Goal: Task Accomplishment & Management: Manage account settings

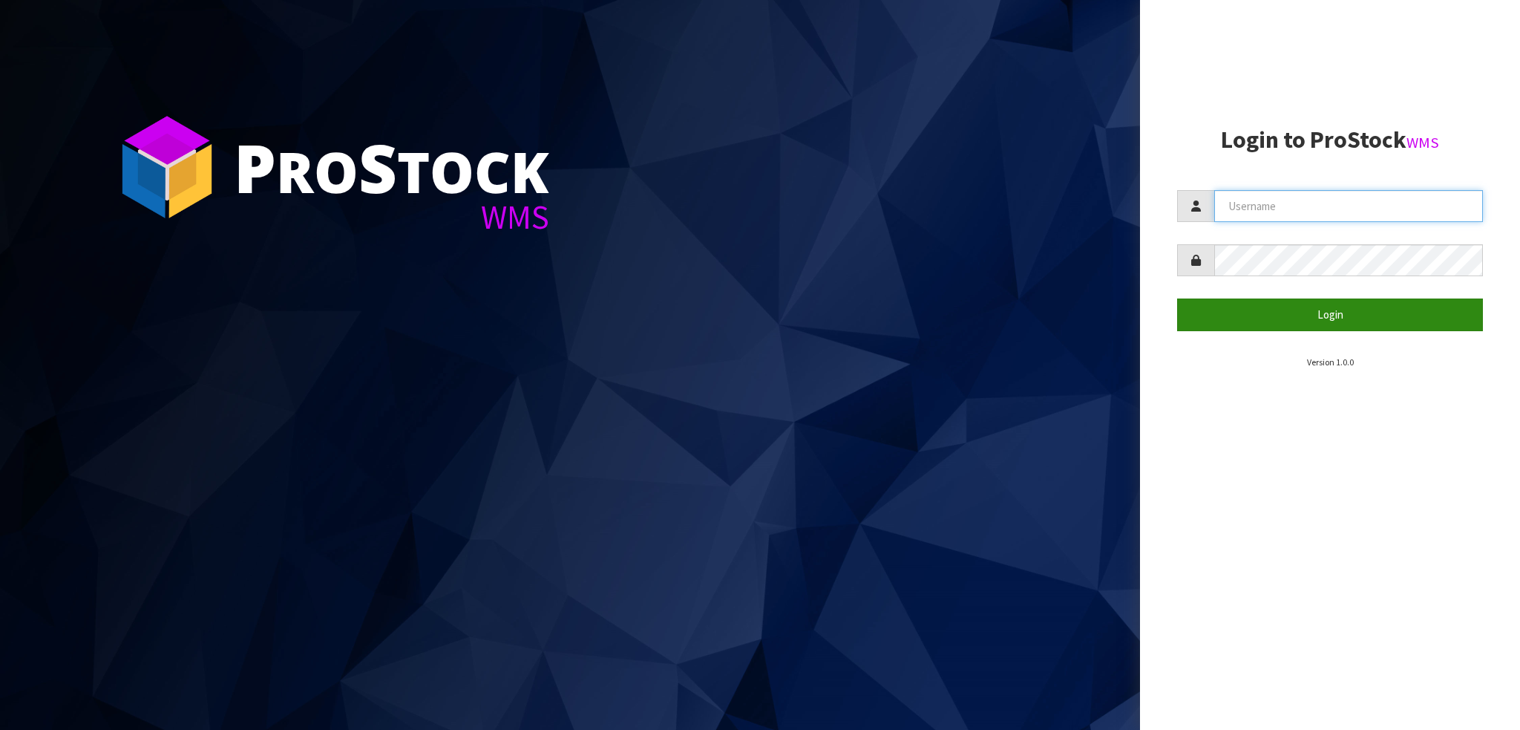
type input "NEROTAPWARE"
click at [1322, 318] on button "Login" at bounding box center [1330, 314] width 306 height 32
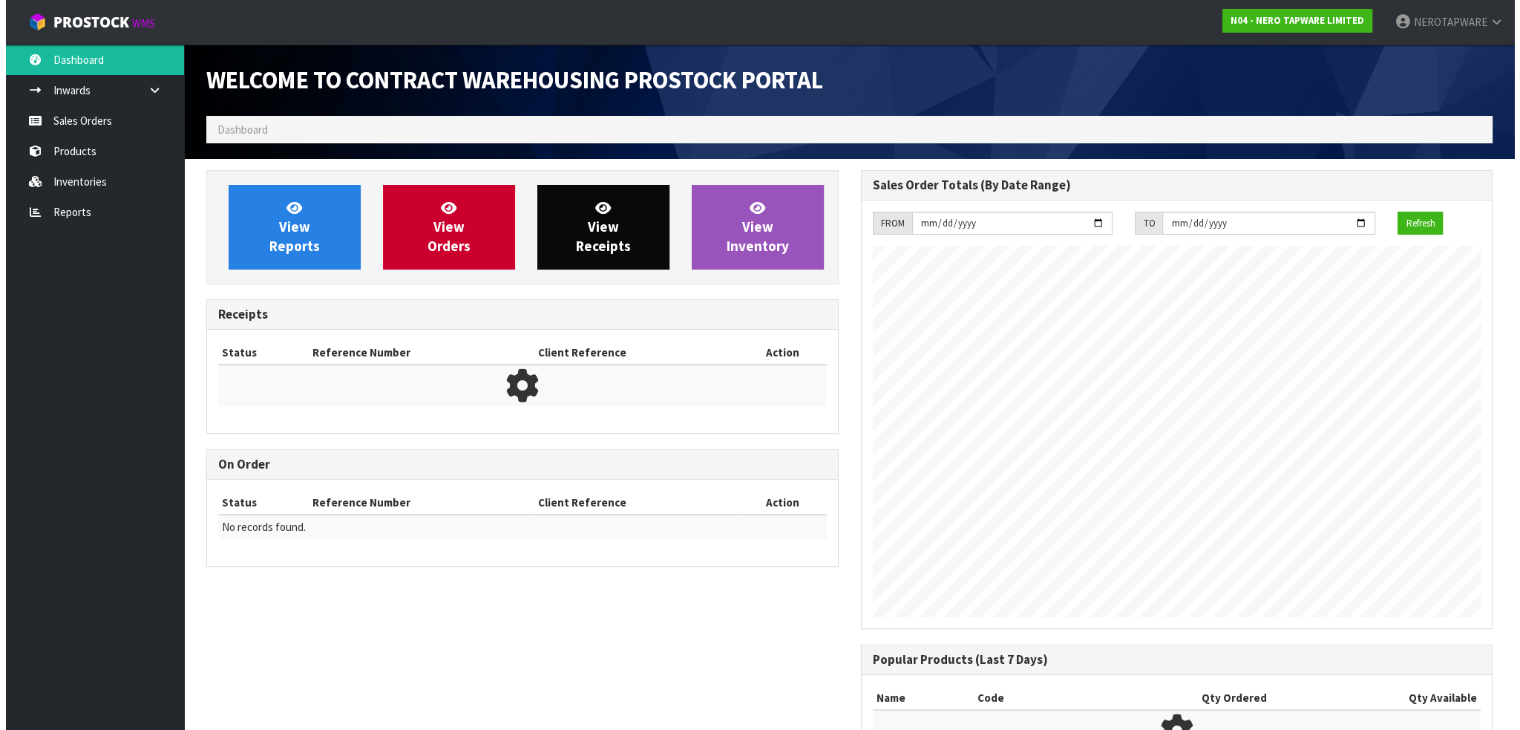
scroll to position [820, 654]
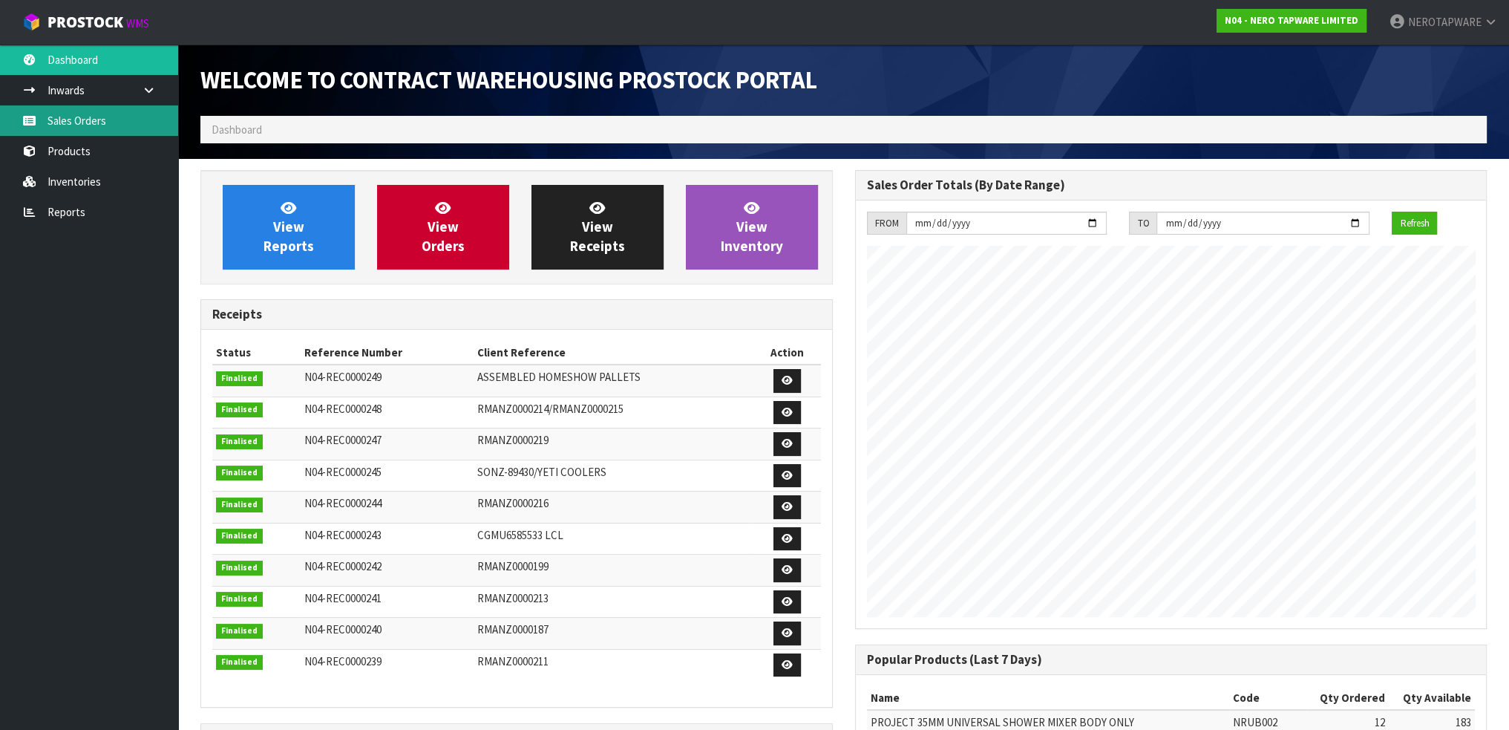
click at [82, 121] on link "Sales Orders" at bounding box center [89, 120] width 178 height 30
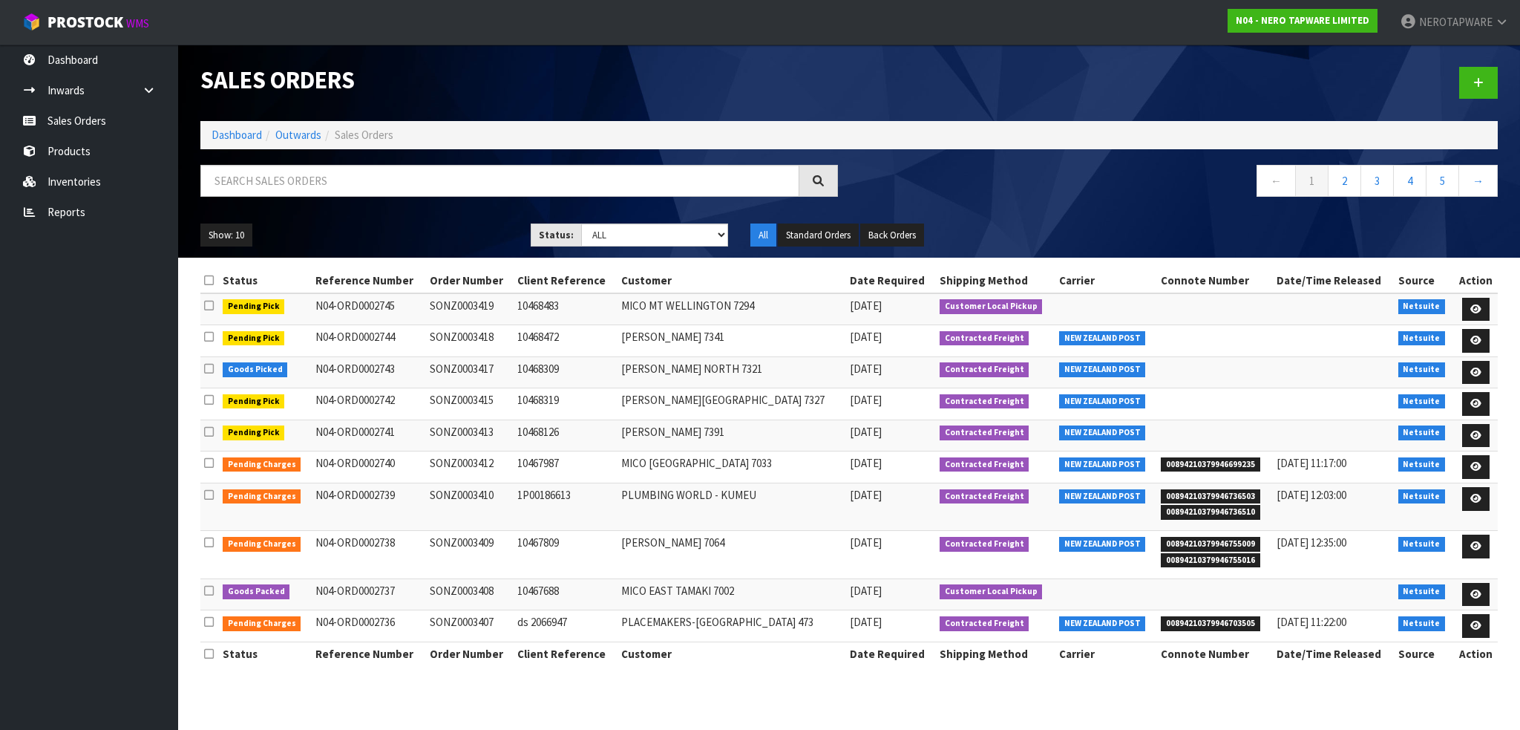
click at [371, 134] on span "Sales Orders" at bounding box center [364, 135] width 59 height 14
click at [338, 180] on input "text" at bounding box center [499, 181] width 599 height 32
click at [463, 178] on input "text" at bounding box center [499, 181] width 599 height 32
paste input "SONZ0002049"
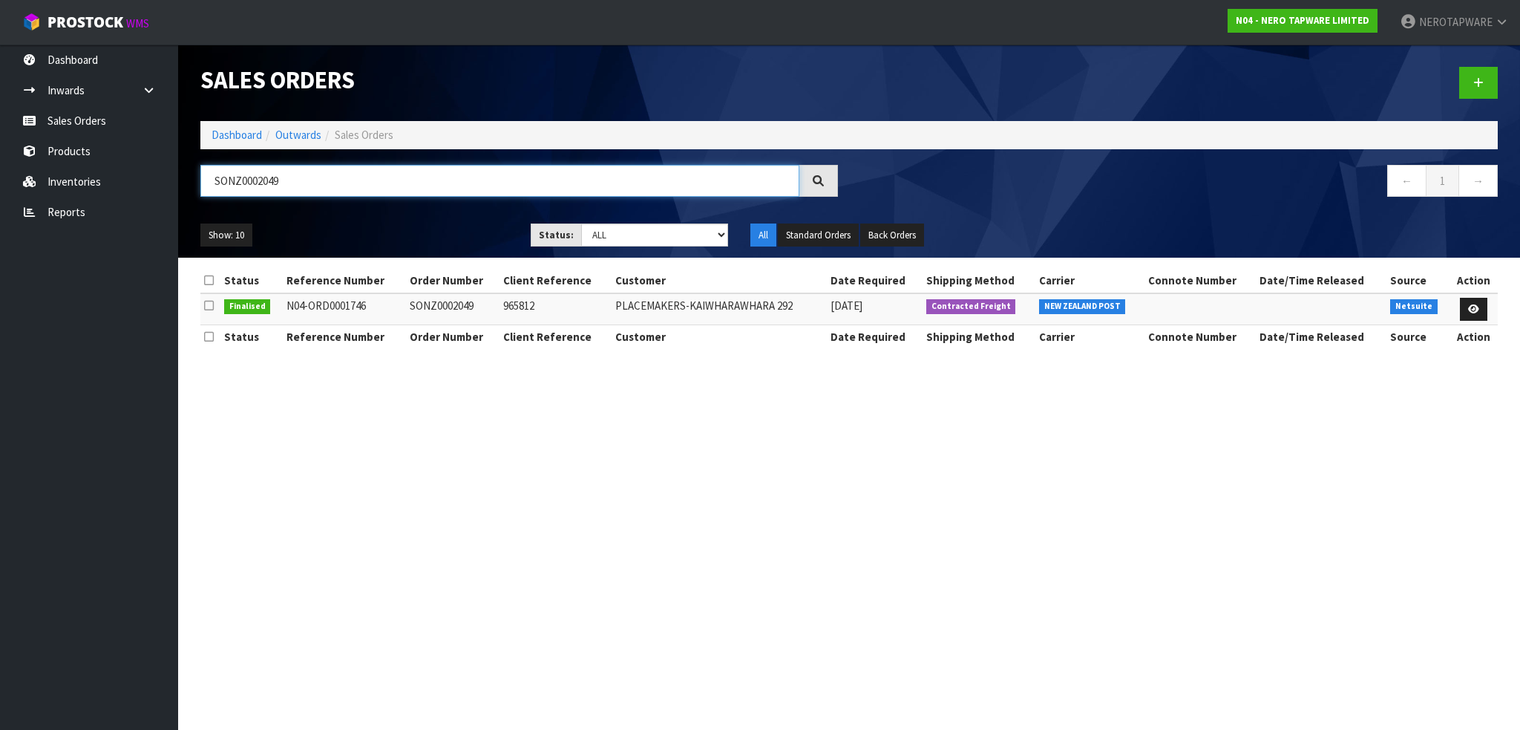
type input "SONZ0002049"
click at [463, 303] on td "SONZ0002049" at bounding box center [453, 309] width 94 height 32
click at [470, 305] on td "SONZ0002049" at bounding box center [453, 309] width 94 height 32
click at [560, 306] on tr "Finalised N04-ORD0001746 SONZ0002049 965812 PLACEMAKERS-[GEOGRAPHIC_DATA] 292 […" at bounding box center [848, 309] width 1297 height 32
click at [579, 306] on td "965812" at bounding box center [554, 309] width 111 height 32
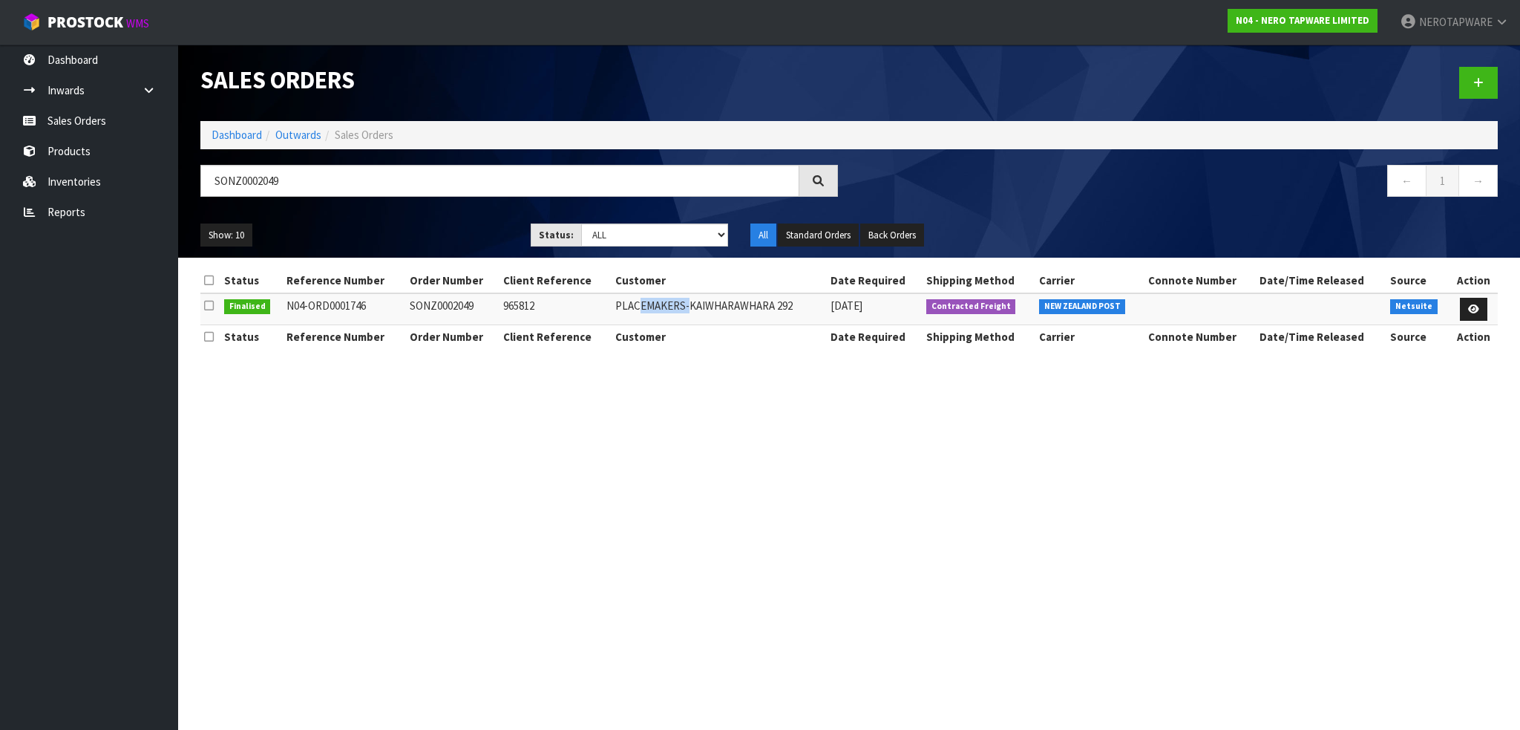
drag, startPoint x: 635, startPoint y: 306, endPoint x: 715, endPoint y: 306, distance: 80.2
click at [715, 306] on td "PLACEMAKERS-KAIWHARAWHARA 292" at bounding box center [719, 309] width 215 height 32
click at [776, 304] on td "PLACEMAKERS-KAIWHARAWHARA 292" at bounding box center [719, 309] width 215 height 32
drag, startPoint x: 792, startPoint y: 303, endPoint x: 645, endPoint y: 304, distance: 147.0
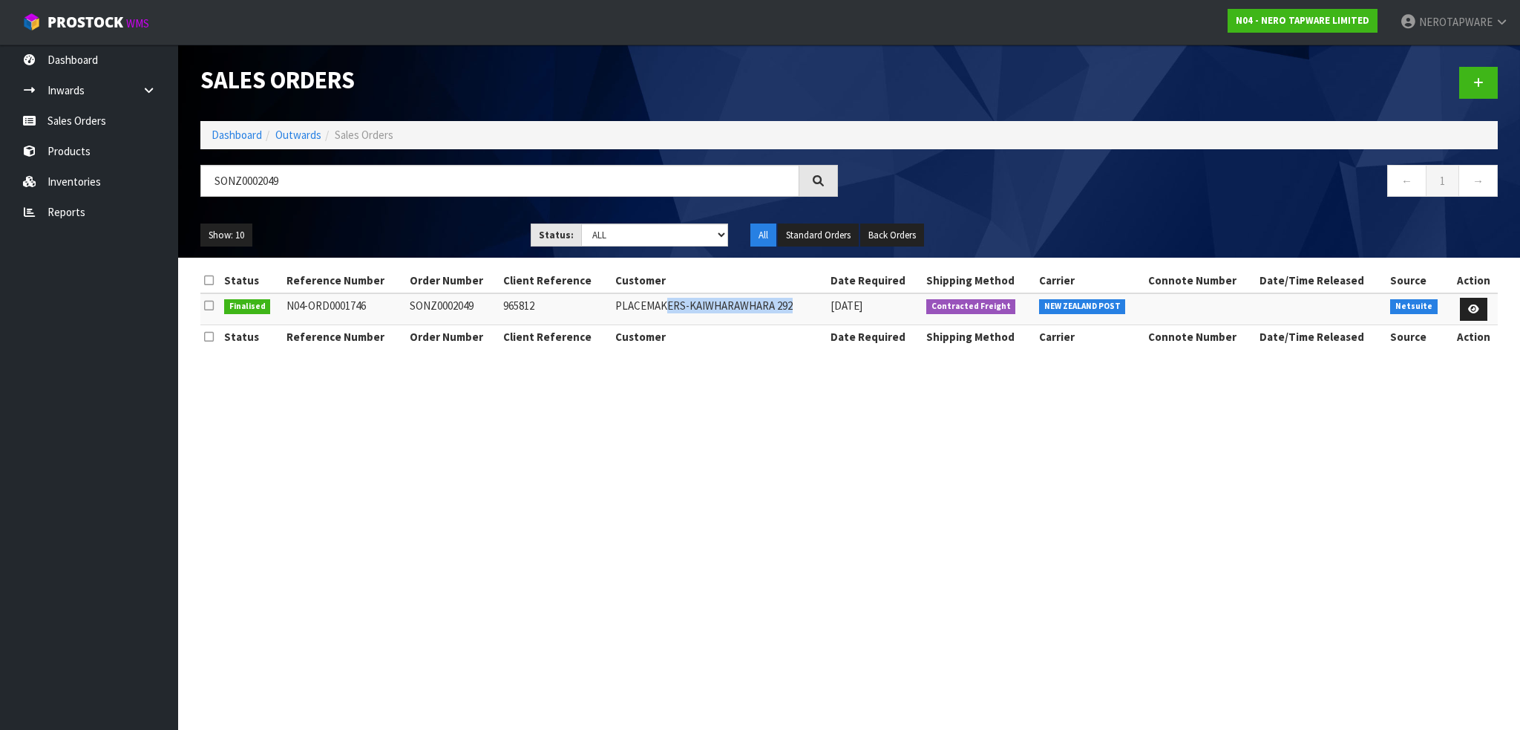
click at [645, 304] on td "PLACEMAKERS-KAIWHARAWHARA 292" at bounding box center [719, 309] width 215 height 32
click at [759, 312] on td "PLACEMAKERS-KAIWHARAWHARA 292" at bounding box center [719, 309] width 215 height 32
click at [1089, 459] on section "Sales Orders Dashboard Outwards Sales Orders SONZ0002049 ← 1 → Show: 10 5 10 25…" at bounding box center [760, 365] width 1520 height 730
click at [1017, 483] on section "Sales Orders Dashboard Outwards Sales Orders SONZ0002049 ← 1 → Show: 10 5 10 25…" at bounding box center [760, 365] width 1520 height 730
drag, startPoint x: 1466, startPoint y: 309, endPoint x: 1378, endPoint y: 343, distance: 94.7
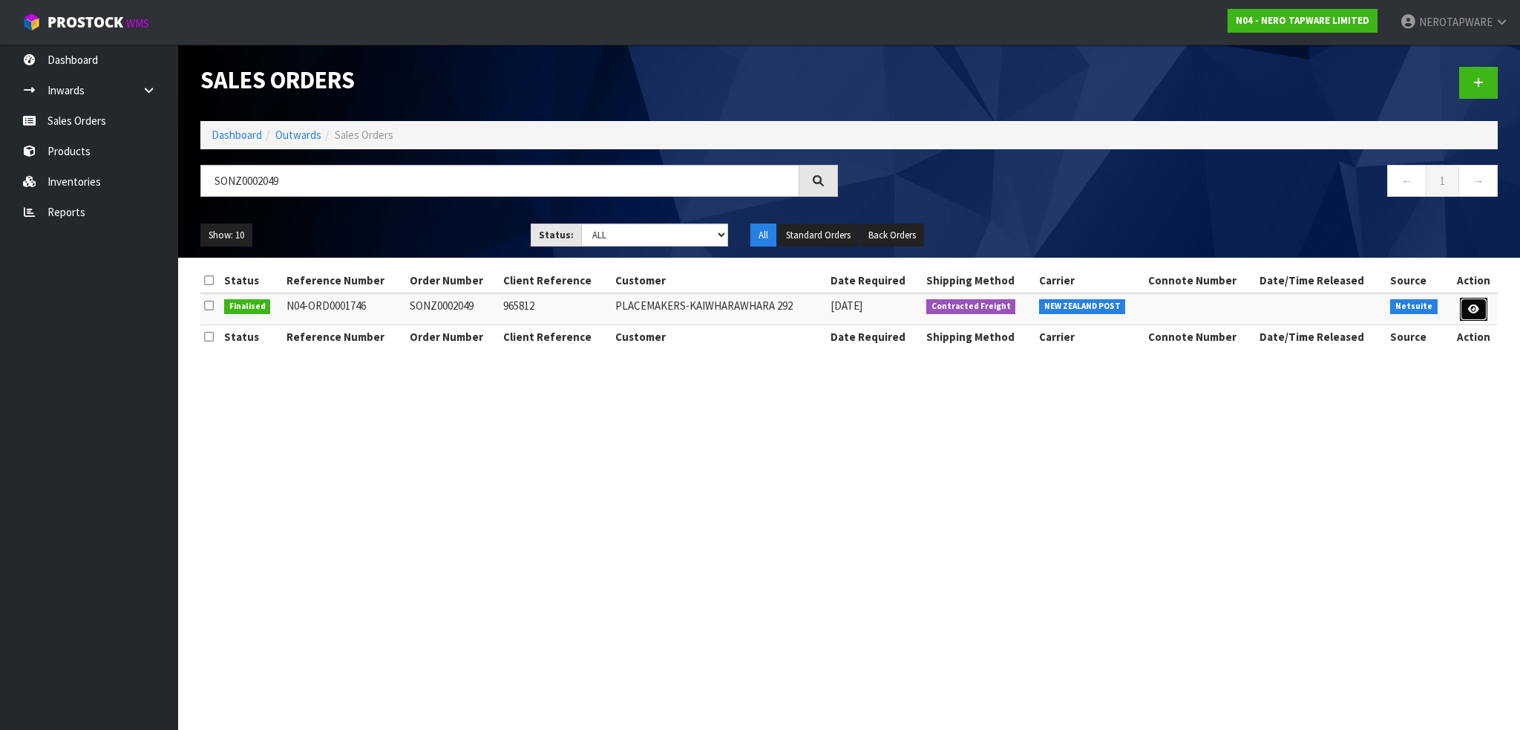
click at [1466, 309] on link at bounding box center [1473, 310] width 27 height 24
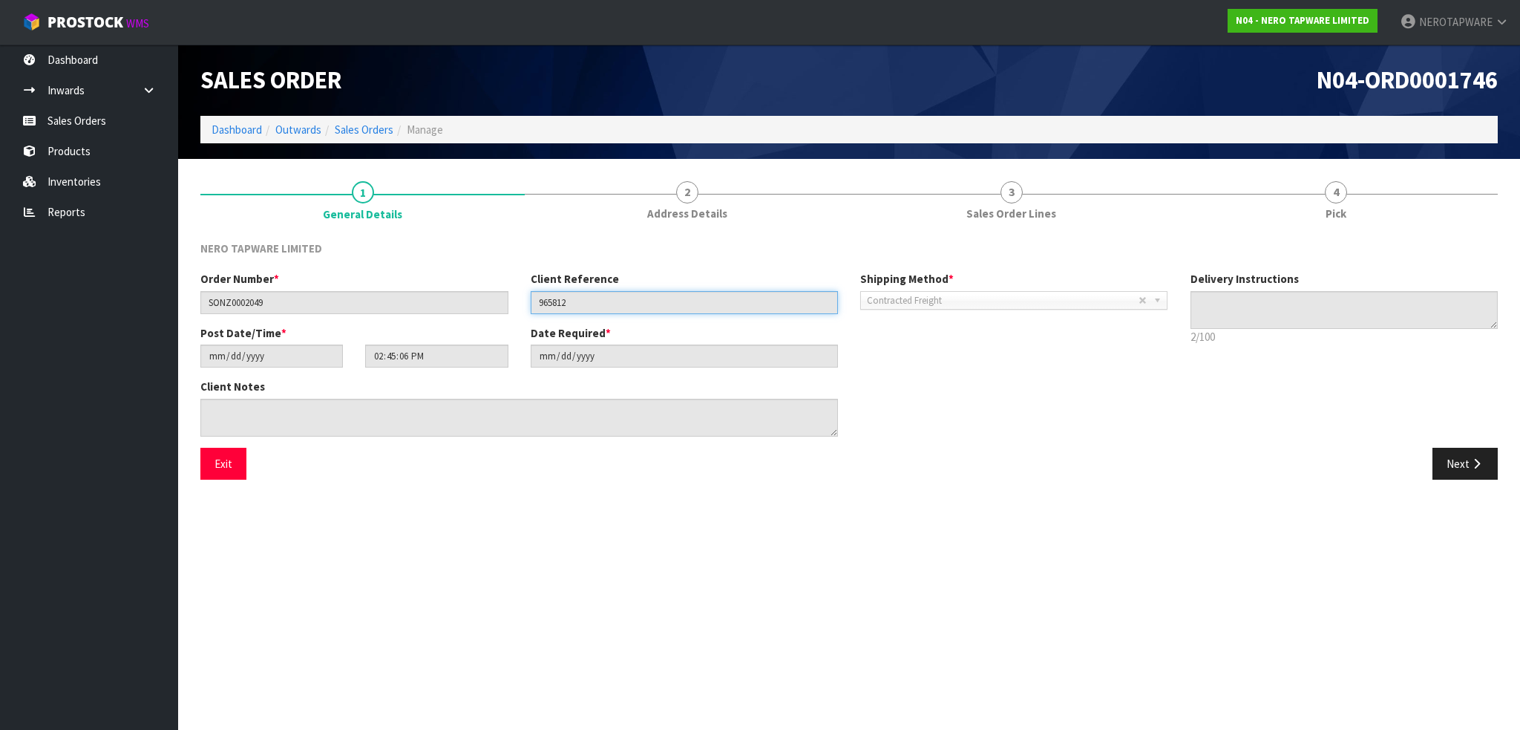
drag, startPoint x: 534, startPoint y: 296, endPoint x: 520, endPoint y: 298, distance: 13.4
click at [512, 295] on div "Order Number * SONZ0002049 Client Reference 965812 Shipping Method * Pickup Con…" at bounding box center [684, 297] width 990 height 53
click at [614, 305] on input "965812" at bounding box center [685, 302] width 308 height 23
click at [953, 305] on span "Contracted Freight" at bounding box center [1003, 301] width 272 height 18
drag, startPoint x: 683, startPoint y: 353, endPoint x: 635, endPoint y: 351, distance: 47.5
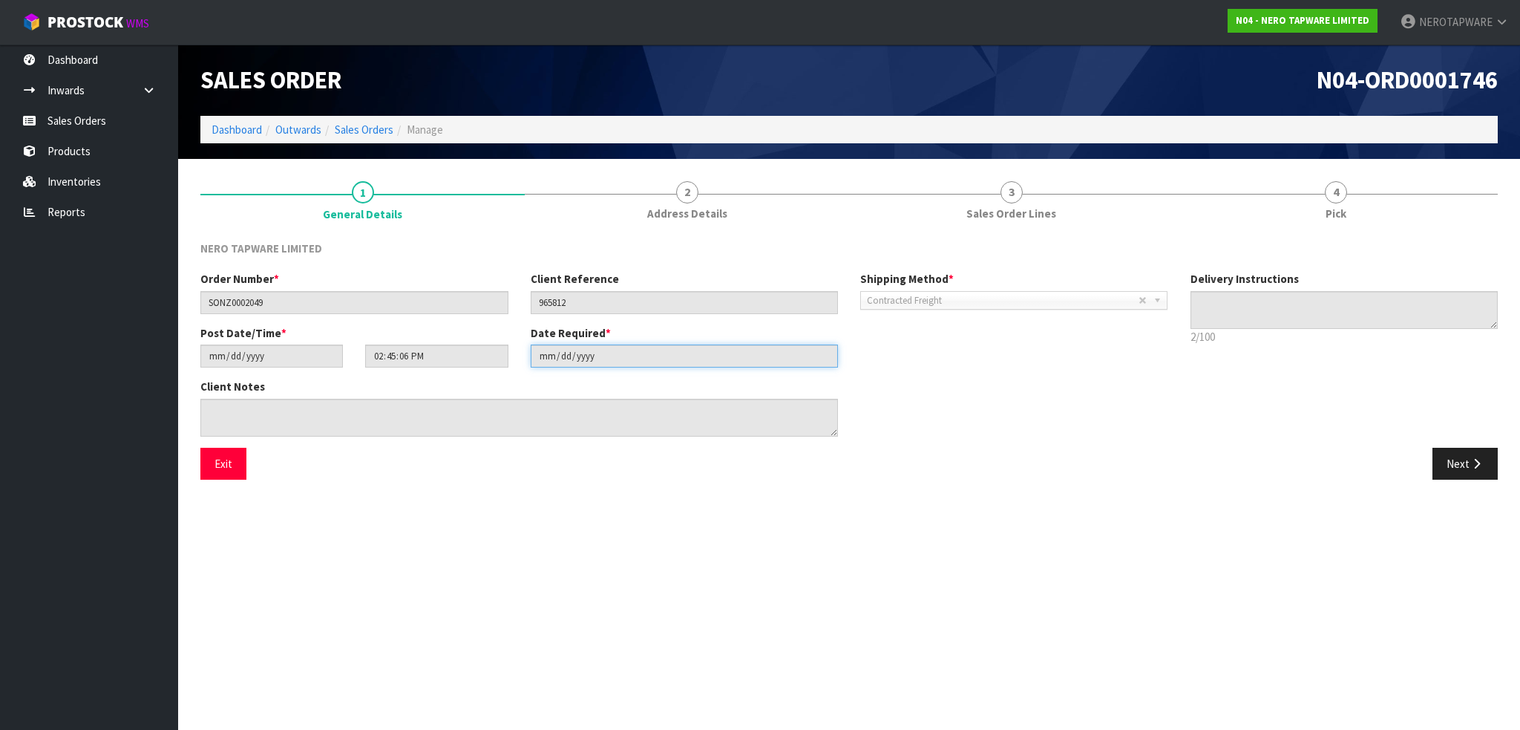
click at [663, 353] on input "[DATE]" at bounding box center [685, 355] width 308 height 23
click at [369, 354] on input "14:45:06.000" at bounding box center [436, 355] width 142 height 23
drag, startPoint x: 377, startPoint y: 353, endPoint x: 476, endPoint y: 359, distance: 98.9
click at [455, 357] on input "14:45:06.000" at bounding box center [436, 355] width 142 height 23
click at [487, 361] on input "14:45:06.000" at bounding box center [436, 355] width 142 height 23
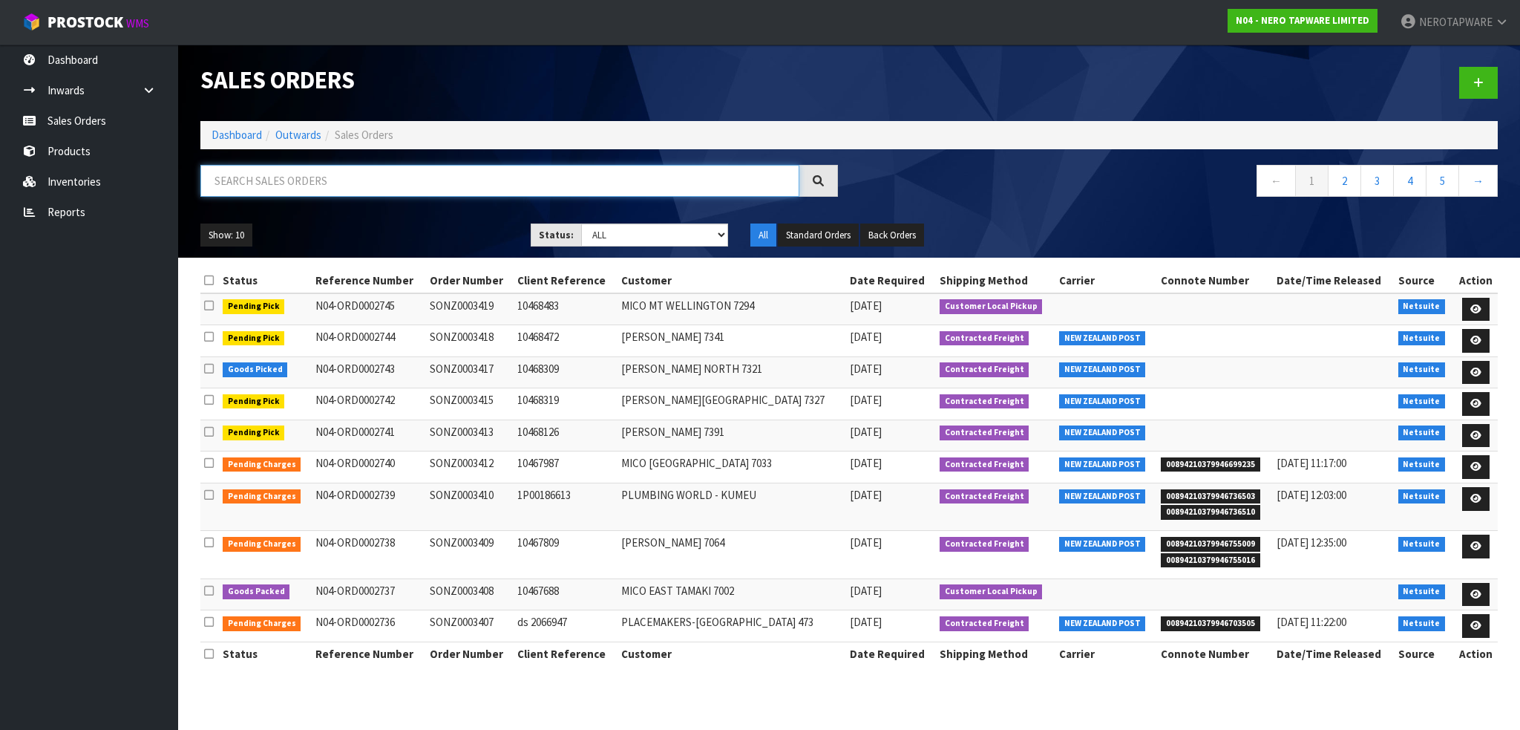
click at [386, 174] on input "text" at bounding box center [499, 181] width 599 height 32
paste input "SONZ0002049"
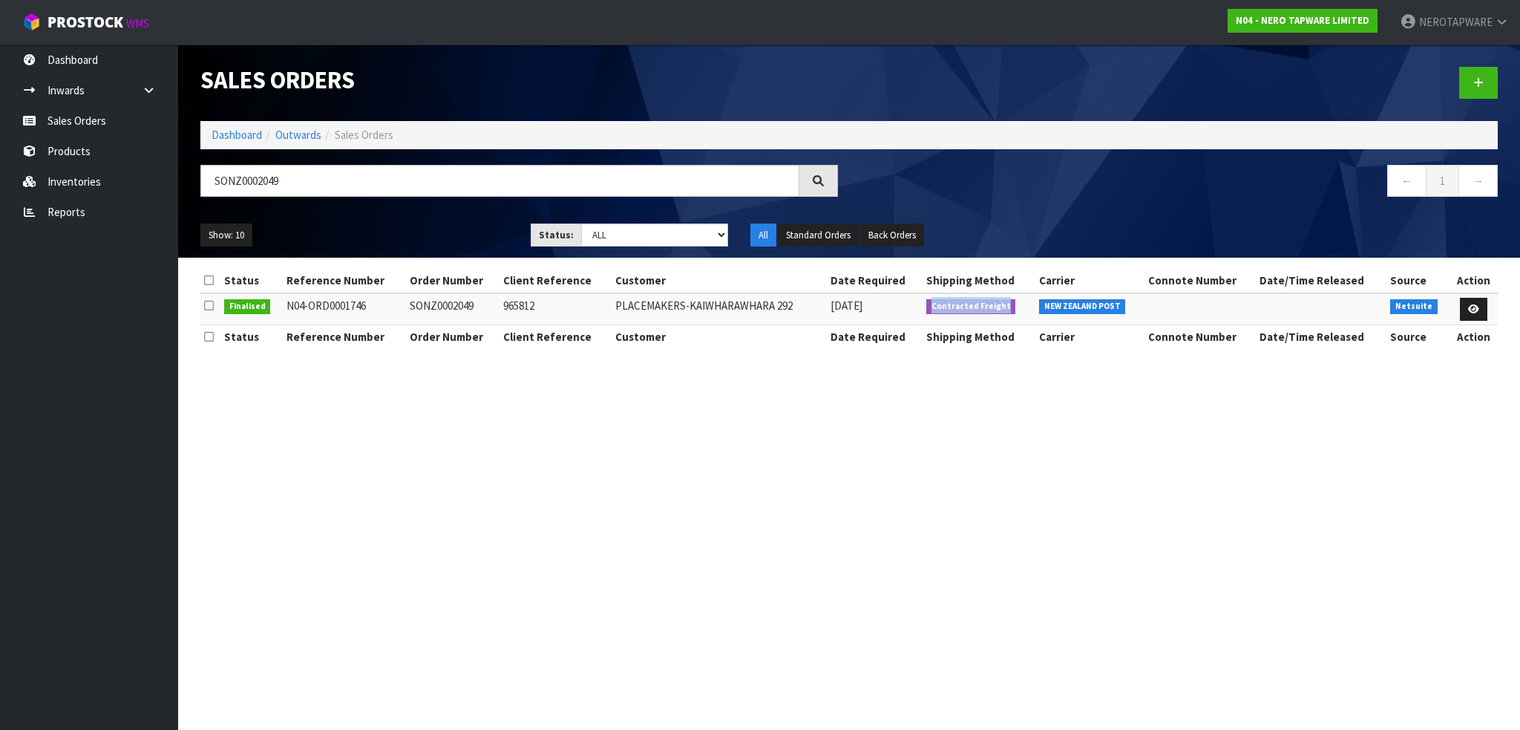
drag, startPoint x: 1003, startPoint y: 304, endPoint x: 888, endPoint y: 294, distance: 116.2
click at [887, 294] on tr "Finalised N04-ORD0001746 SONZ0002049 965812 PLACEMAKERS-[GEOGRAPHIC_DATA] 292 […" at bounding box center [848, 309] width 1297 height 32
click at [989, 308] on span "Contracted Freight" at bounding box center [971, 306] width 90 height 15
drag, startPoint x: 1002, startPoint y: 306, endPoint x: 959, endPoint y: 304, distance: 43.1
click at [961, 304] on span "Contracted Freight" at bounding box center [971, 306] width 90 height 15
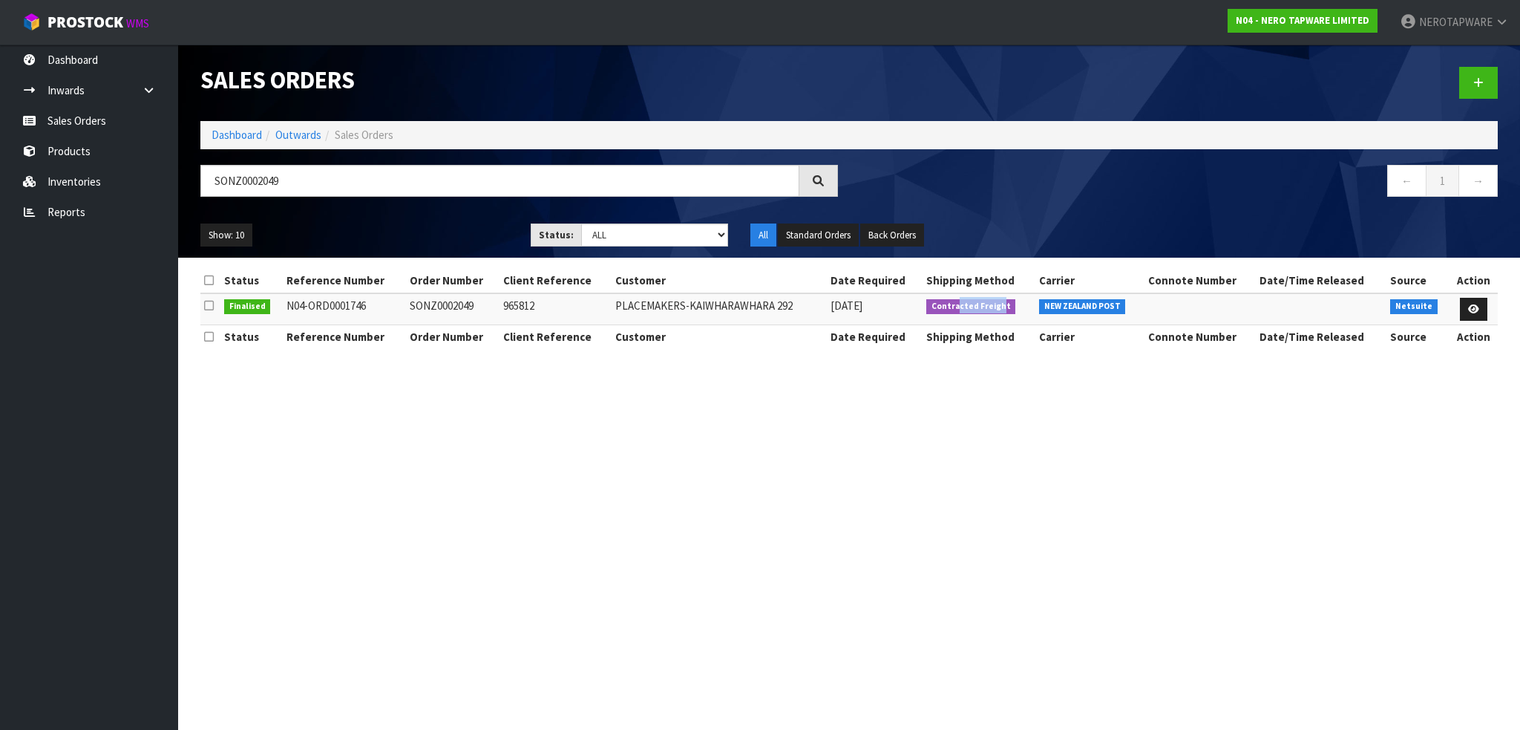
click at [994, 310] on span "Contracted Freight" at bounding box center [971, 306] width 90 height 15
drag, startPoint x: 1003, startPoint y: 306, endPoint x: 905, endPoint y: 300, distance: 98.1
click at [905, 300] on tr "Finalised N04-ORD0001746 SONZ0002049 965812 PLACEMAKERS-[GEOGRAPHIC_DATA] 292 […" at bounding box center [848, 309] width 1297 height 32
click at [976, 317] on td "Contracted Freight" at bounding box center [978, 309] width 113 height 32
drag, startPoint x: 1043, startPoint y: 300, endPoint x: 1118, endPoint y: 302, distance: 74.2
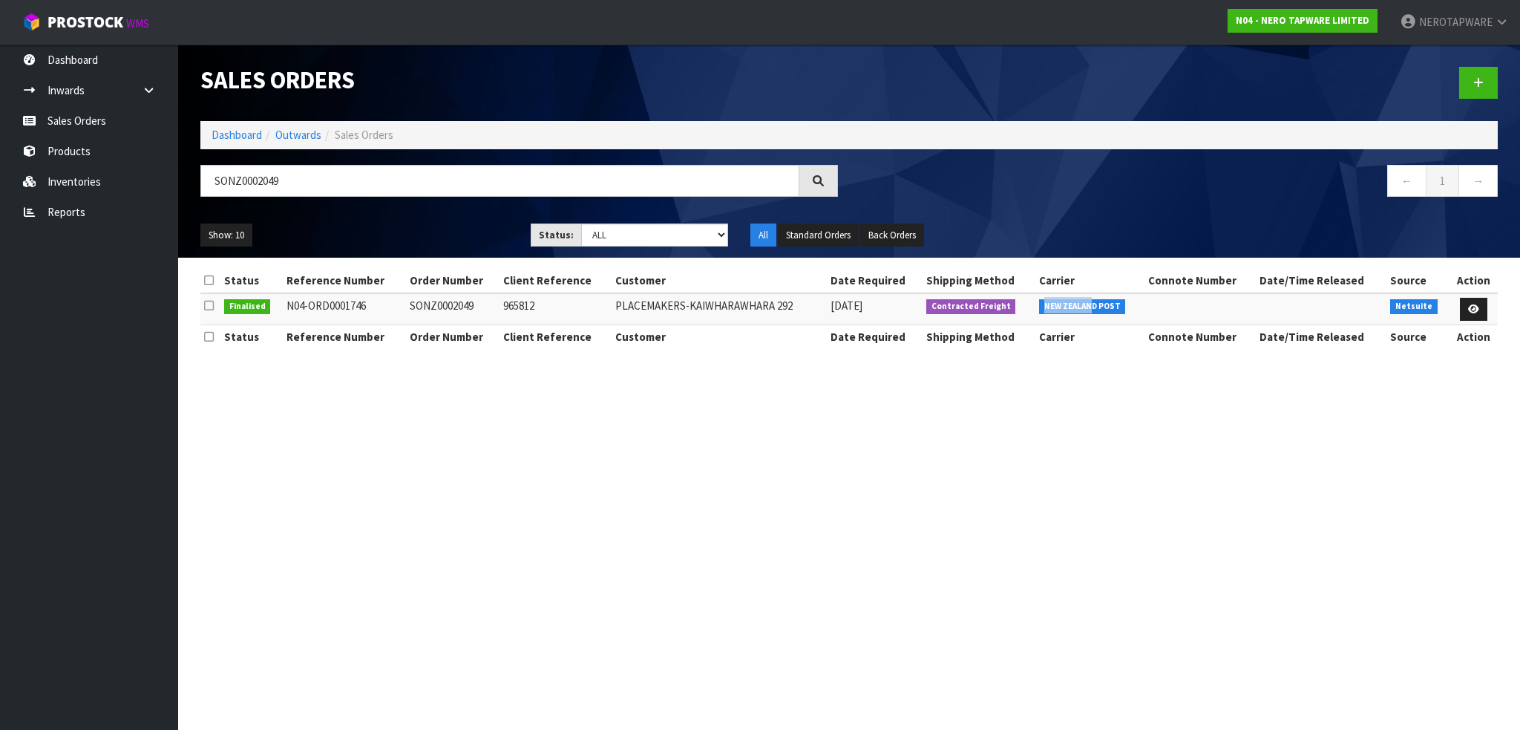
click at [1101, 301] on span "NEW ZEALAND POST" at bounding box center [1082, 306] width 87 height 15
click at [1118, 302] on span "NEW ZEALAND POST" at bounding box center [1082, 306] width 87 height 15
click at [1151, 303] on td at bounding box center [1199, 309] width 111 height 32
drag, startPoint x: 1293, startPoint y: 298, endPoint x: 1336, endPoint y: 299, distance: 43.1
click at [1332, 299] on td at bounding box center [1321, 309] width 131 height 32
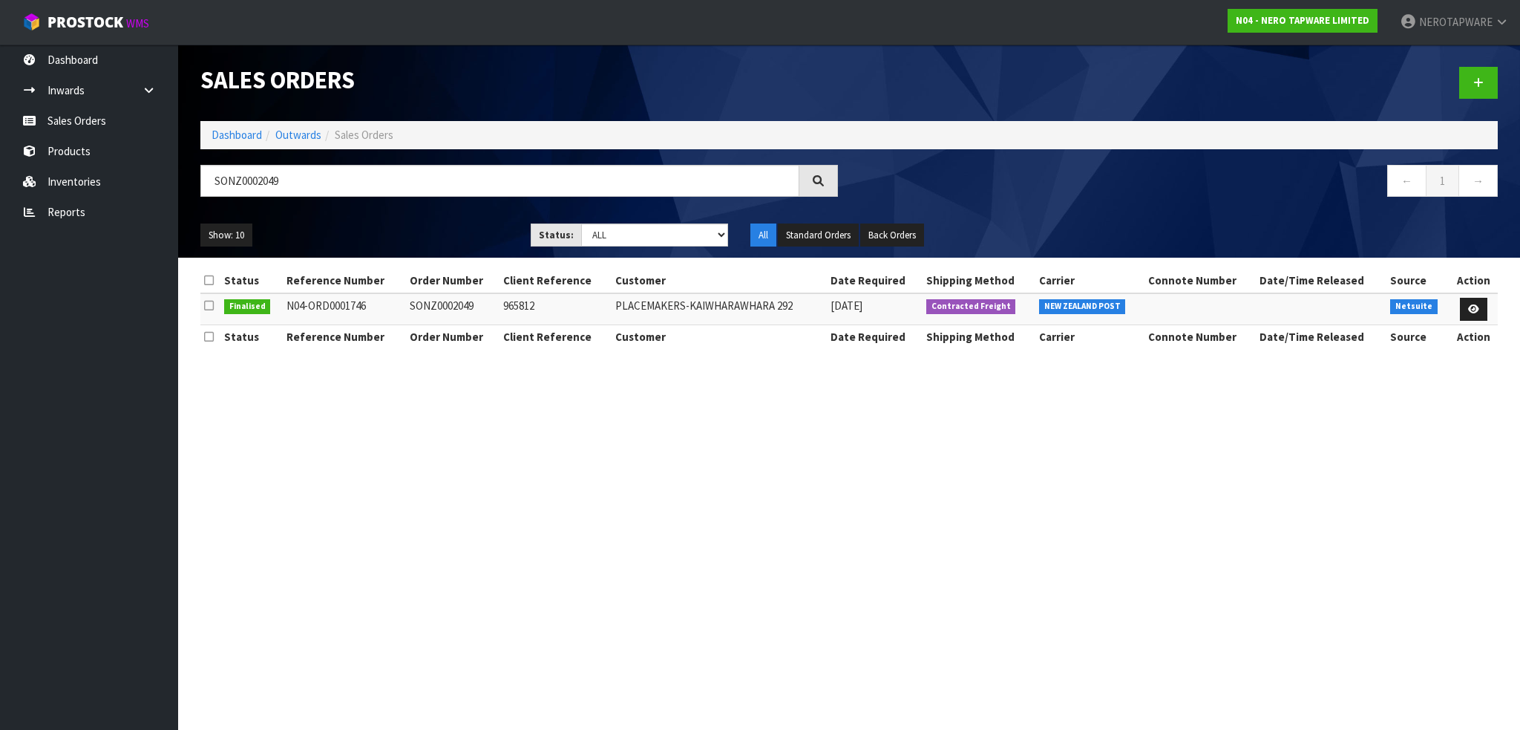
click at [1350, 298] on td at bounding box center [1321, 309] width 131 height 32
drag, startPoint x: 1350, startPoint y: 298, endPoint x: 1340, endPoint y: 298, distance: 9.6
click at [1347, 298] on td at bounding box center [1321, 309] width 131 height 32
click at [1336, 298] on td at bounding box center [1321, 309] width 131 height 32
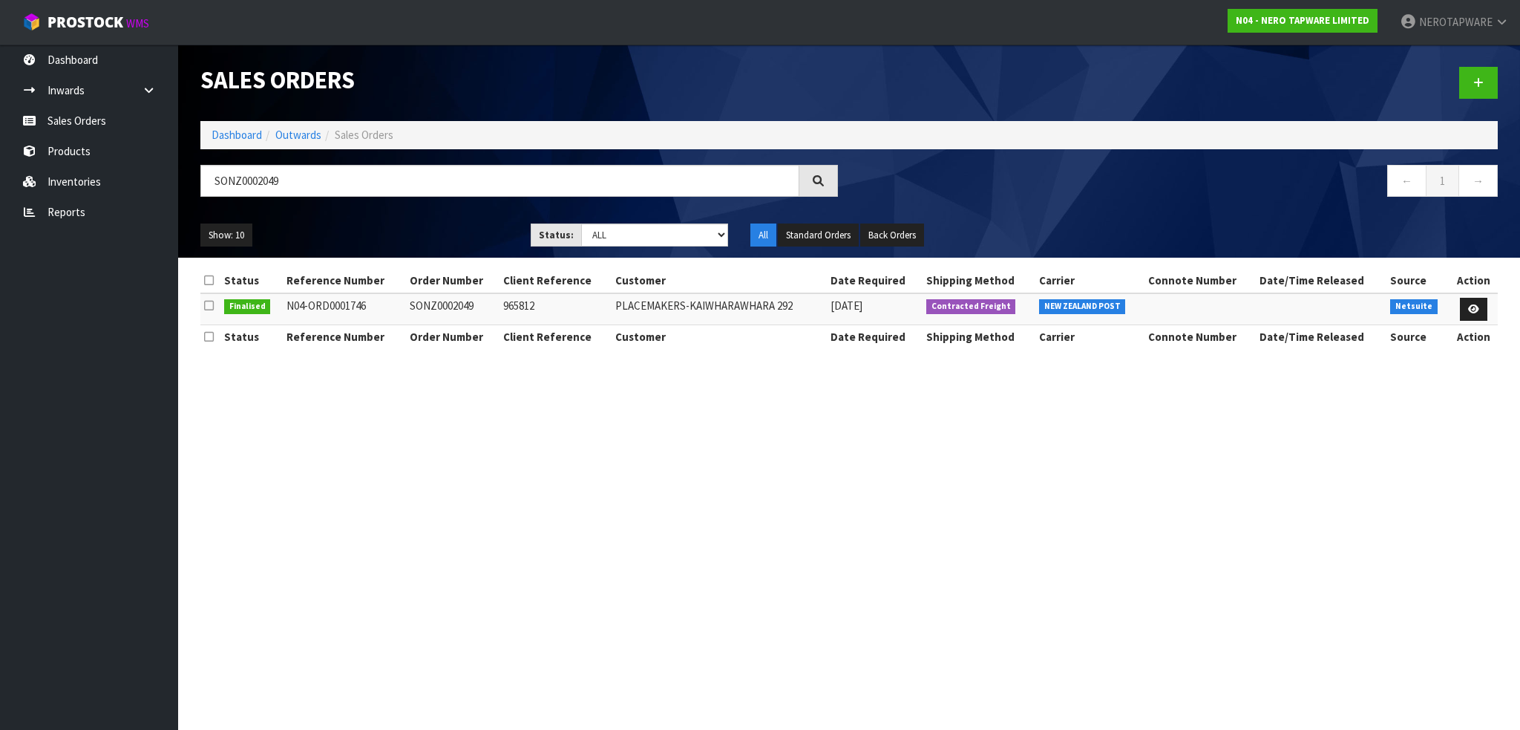
click at [1334, 298] on td at bounding box center [1321, 309] width 131 height 32
click at [1331, 299] on td at bounding box center [1321, 309] width 131 height 32
click at [1322, 301] on td at bounding box center [1321, 309] width 131 height 32
click at [709, 303] on td "PLACEMAKERS-KAIWHARAWHARA 292" at bounding box center [719, 309] width 215 height 32
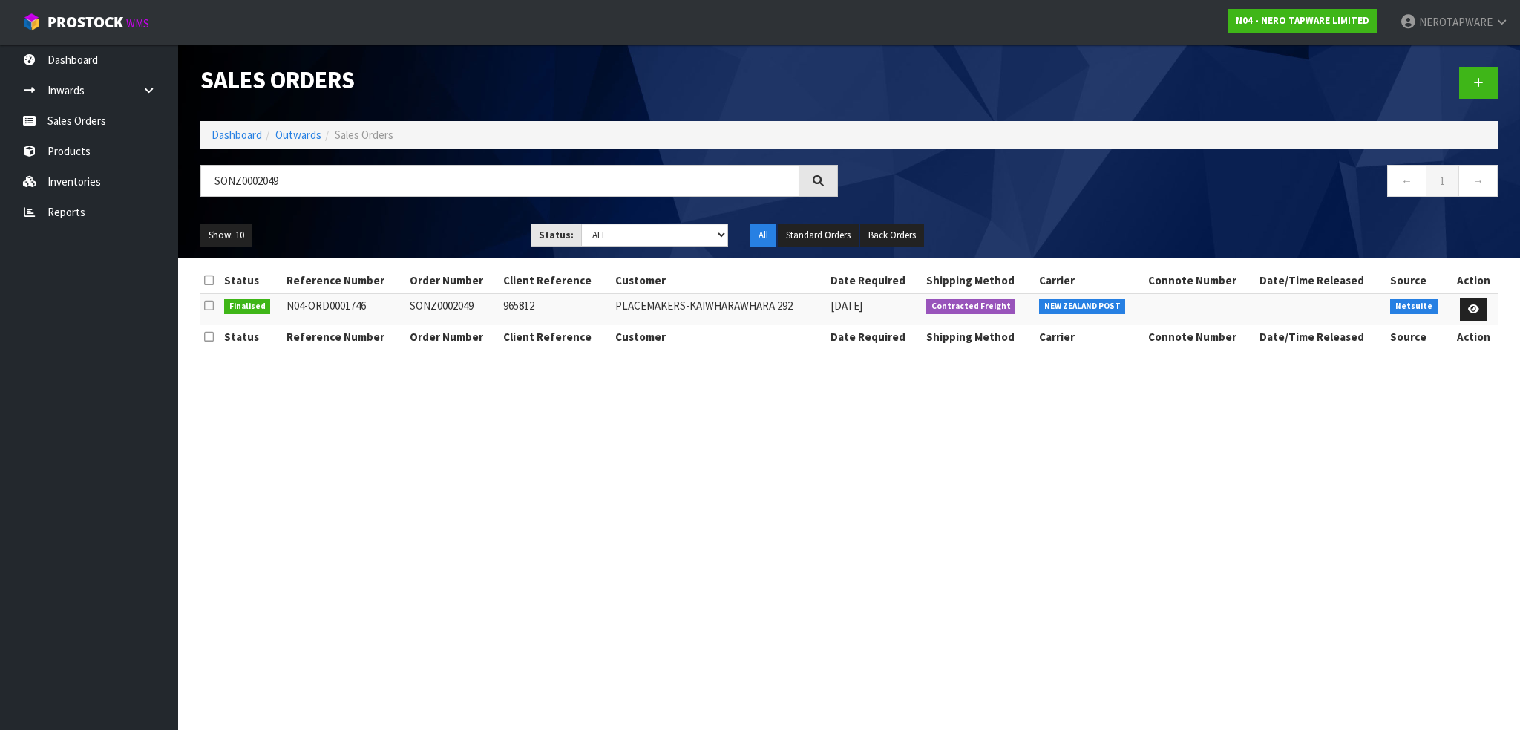
click at [758, 332] on th "Customer" at bounding box center [719, 337] width 215 height 24
click at [202, 305] on td at bounding box center [210, 309] width 20 height 32
click at [207, 305] on icon at bounding box center [209, 305] width 10 height 11
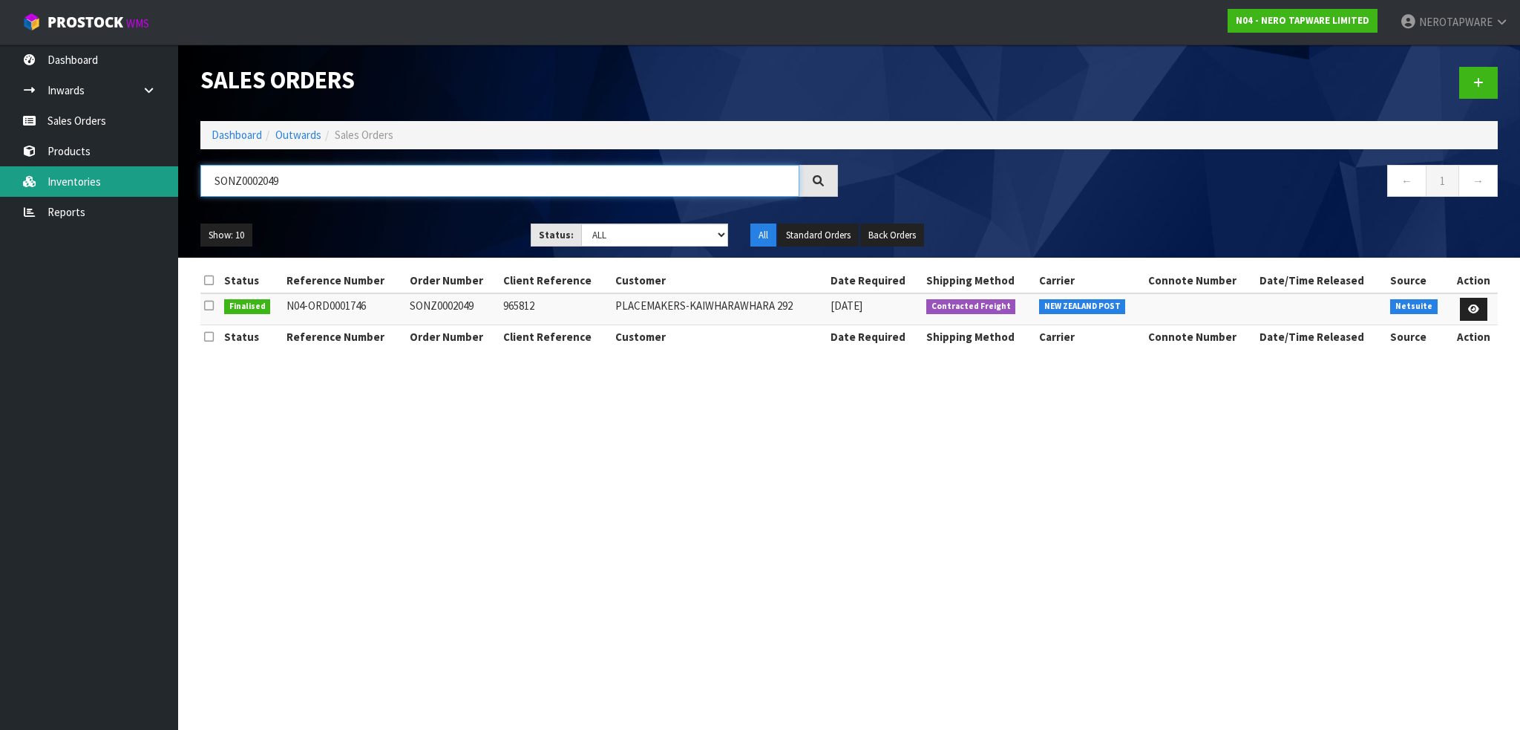
drag, startPoint x: 300, startPoint y: 181, endPoint x: 139, endPoint y: 171, distance: 161.4
click at [139, 171] on body "Toggle navigation ProStock WMS N04 - NERO TAPWARE LIMITED NEROTAPWARE Logout Da…" at bounding box center [760, 365] width 1520 height 730
paste input "737"
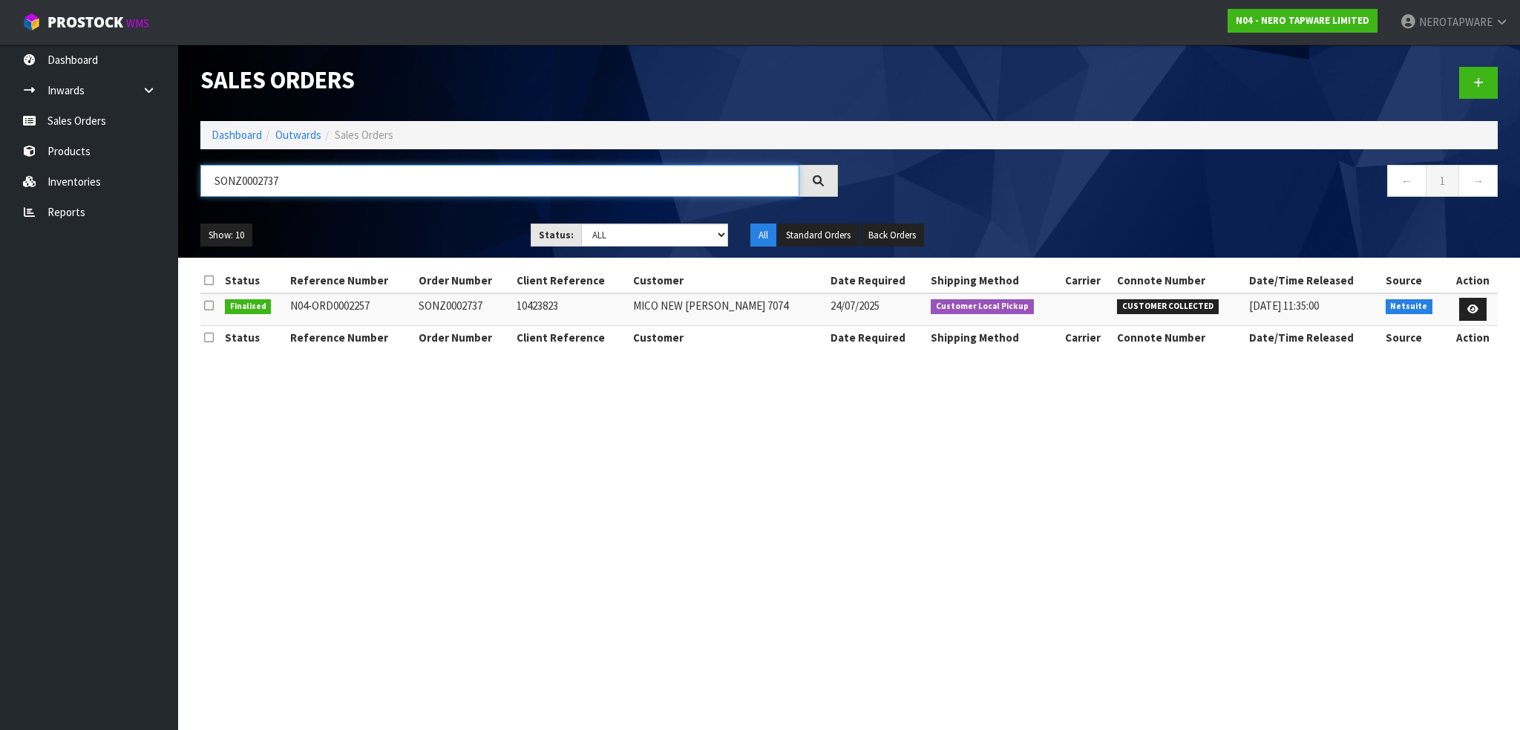
type input "SONZ0002737"
click at [1477, 312] on link at bounding box center [1472, 310] width 27 height 24
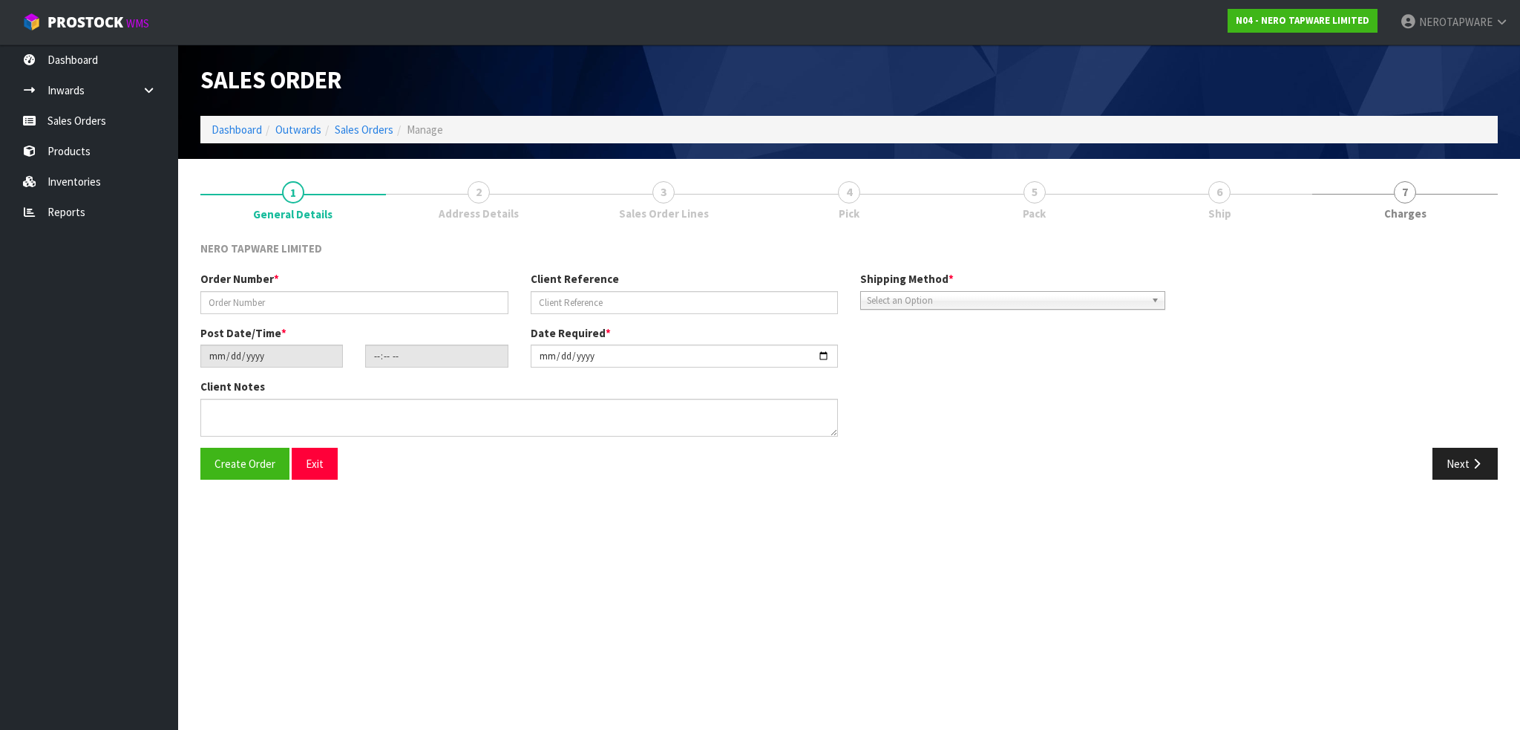
type input "SONZ0002737"
type input "10423823"
type input "[DATE]"
type input "14:00:07.000"
type input "[DATE]"
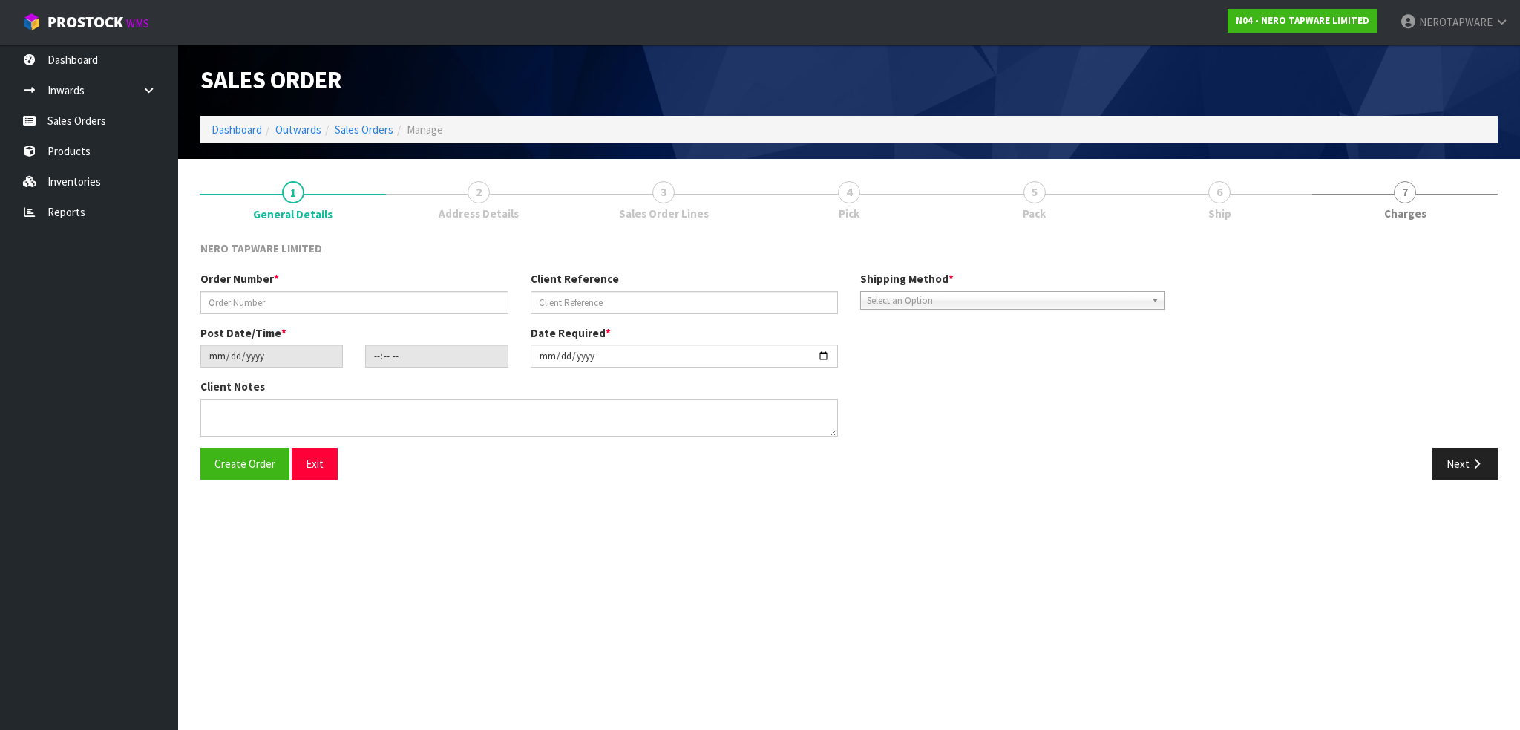
type textarea "customer pick up 23/07"
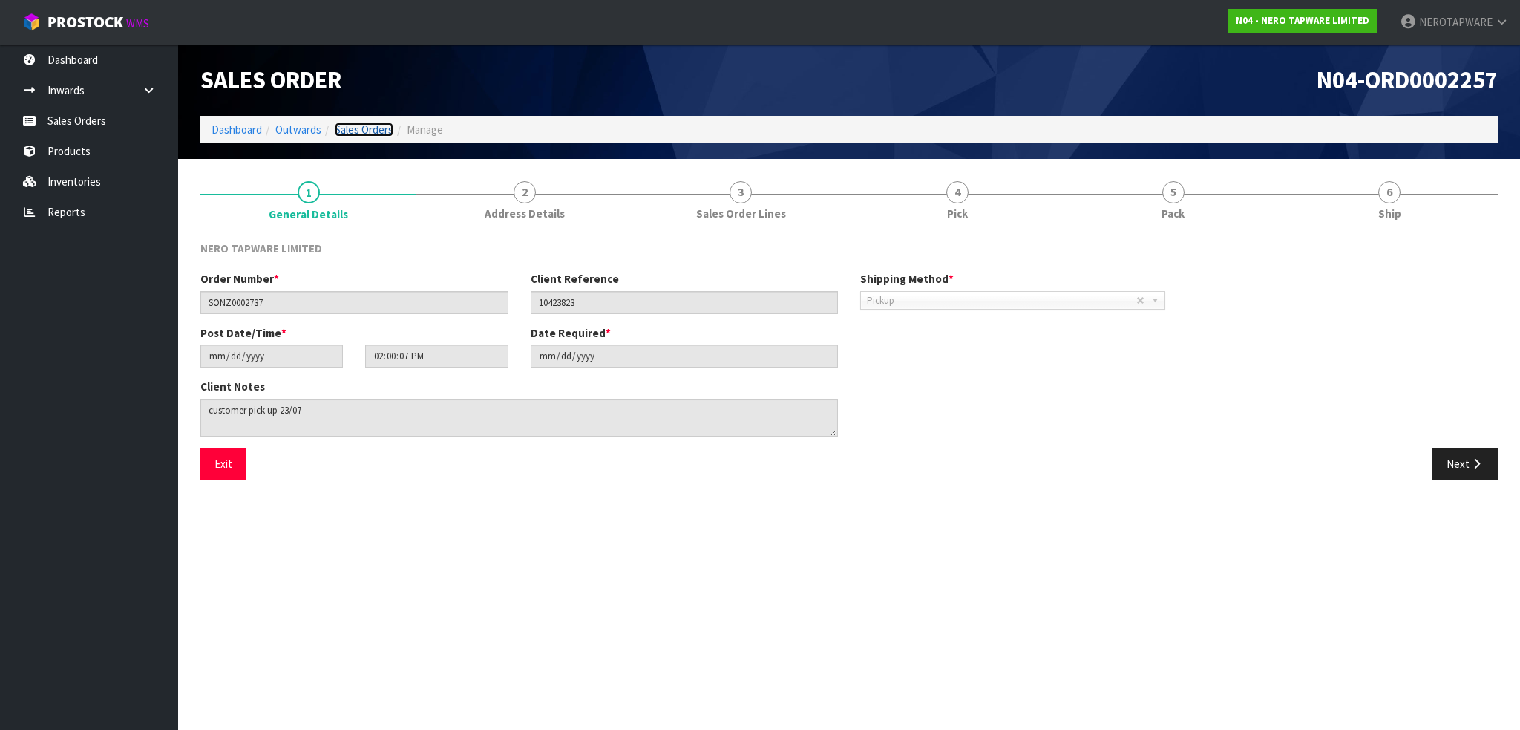
click at [365, 132] on link "Sales Orders" at bounding box center [364, 129] width 59 height 14
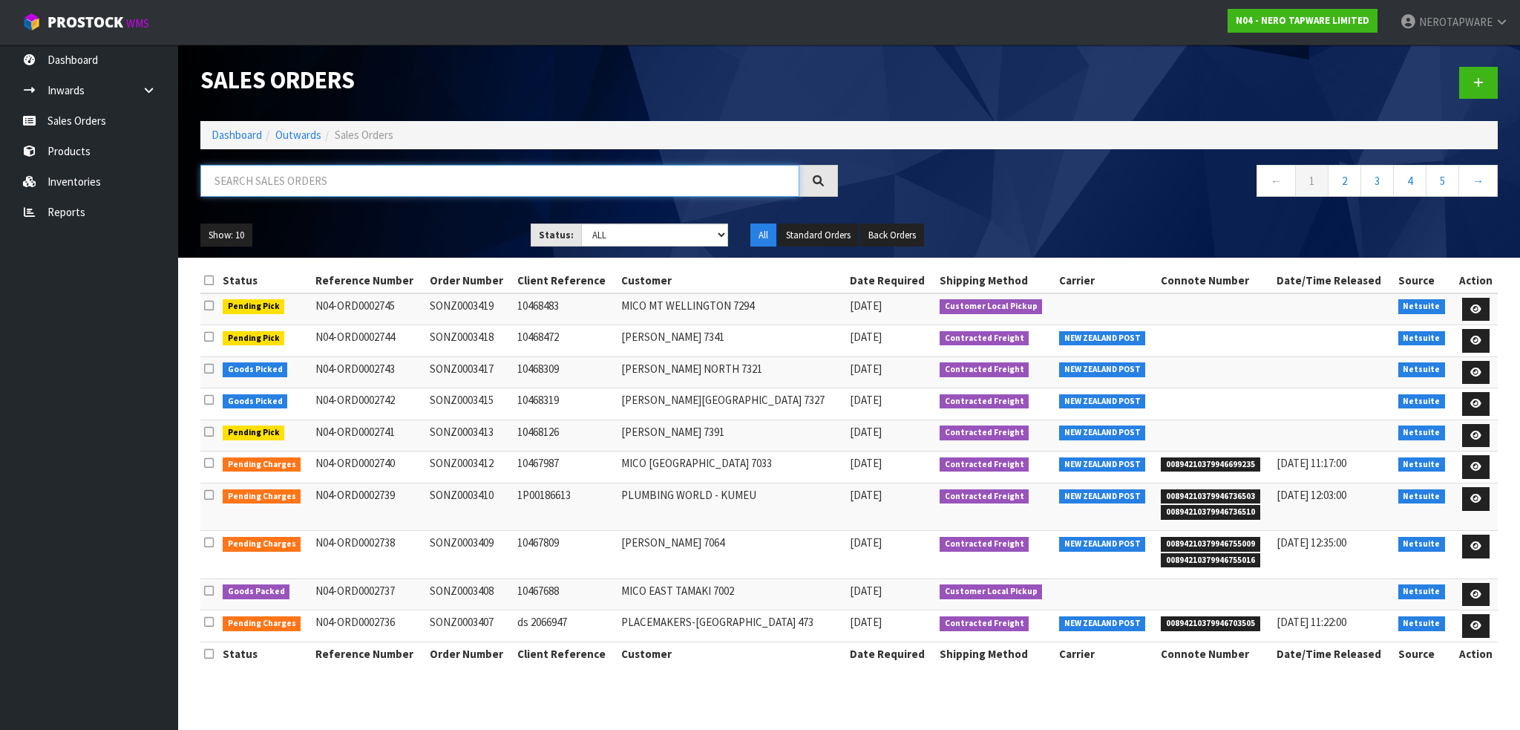
click at [321, 180] on input "text" at bounding box center [499, 181] width 599 height 32
paste input "SONZ0002737"
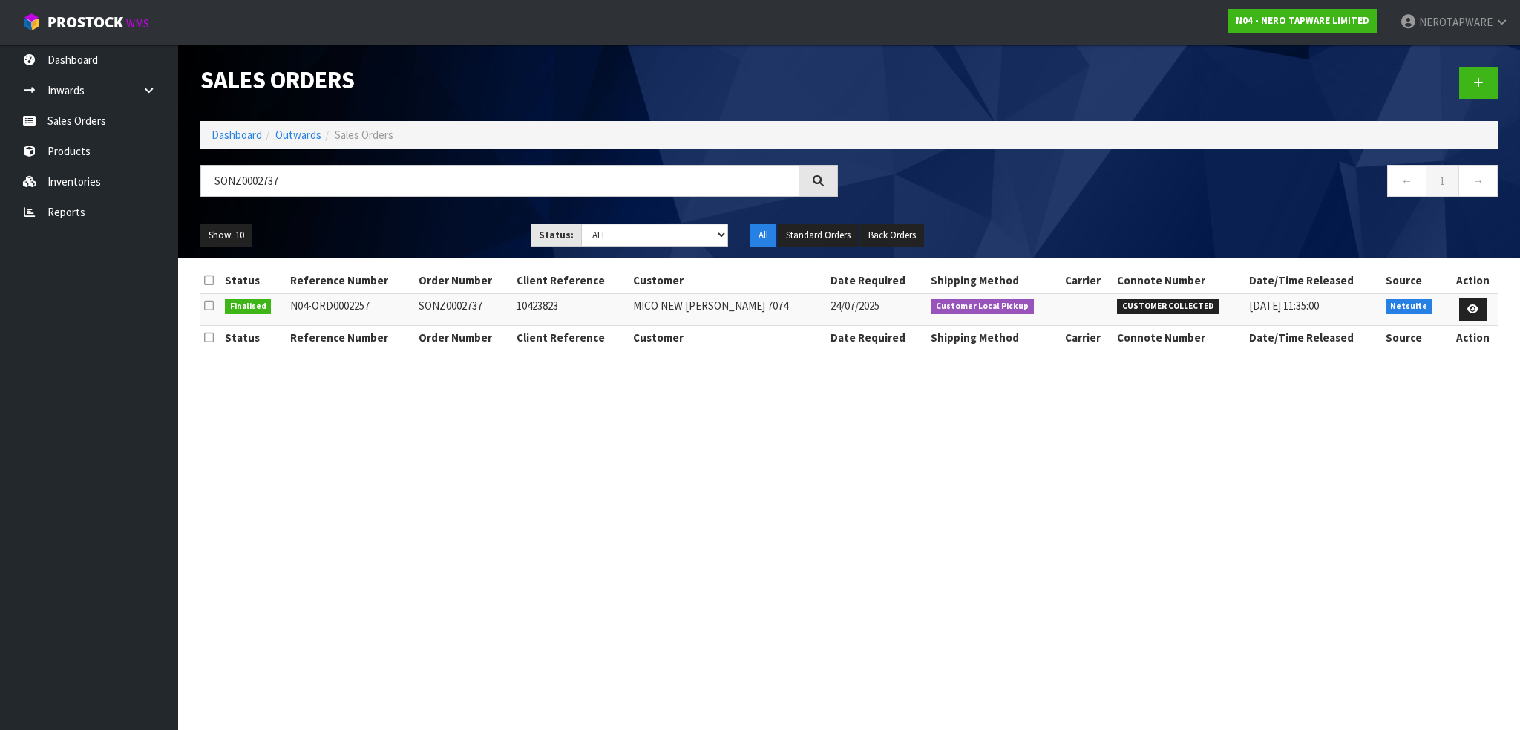
click at [212, 308] on icon at bounding box center [209, 305] width 10 height 11
click at [208, 302] on icon at bounding box center [209, 305] width 10 height 11
click at [275, 307] on td "Finalised" at bounding box center [253, 309] width 65 height 32
click at [415, 307] on td "N04-ORD0002257" at bounding box center [350, 309] width 128 height 32
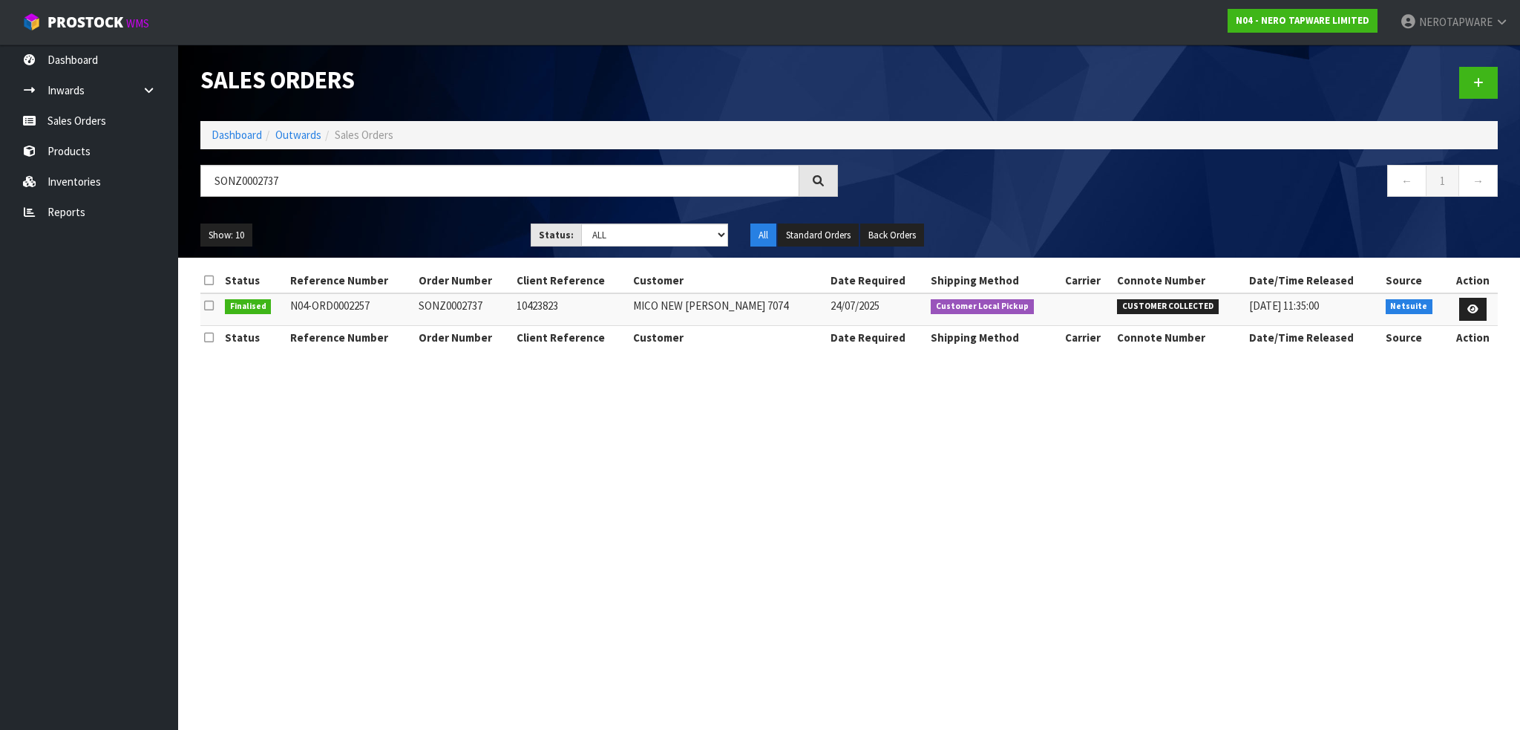
drag, startPoint x: 468, startPoint y: 302, endPoint x: 500, endPoint y: 305, distance: 32.8
click at [468, 302] on td "SONZ0002737" at bounding box center [464, 309] width 98 height 32
drag, startPoint x: 977, startPoint y: 307, endPoint x: 952, endPoint y: 307, distance: 24.5
click at [977, 307] on span "Customer Local Pickup" at bounding box center [982, 306] width 103 height 15
click at [783, 308] on td "MICO NEW [PERSON_NAME] 7074" at bounding box center [727, 309] width 197 height 32
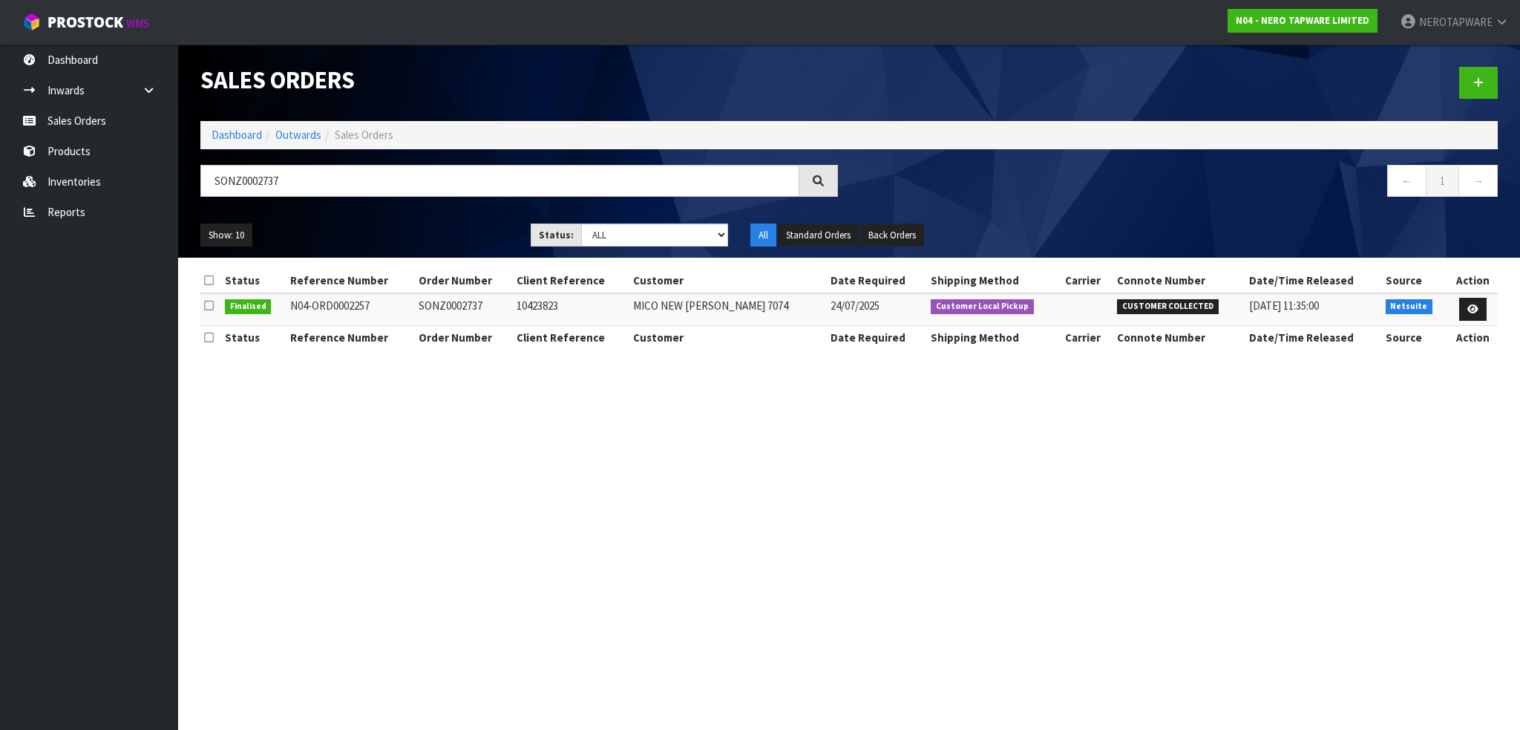
click at [685, 305] on td "MICO NEW [PERSON_NAME] 7074" at bounding box center [727, 309] width 197 height 32
drag, startPoint x: 733, startPoint y: 307, endPoint x: 760, endPoint y: 308, distance: 26.7
click at [760, 308] on td "MICO NEW [PERSON_NAME] 7074" at bounding box center [727, 309] width 197 height 32
drag, startPoint x: 740, startPoint y: 309, endPoint x: 665, endPoint y: 301, distance: 75.5
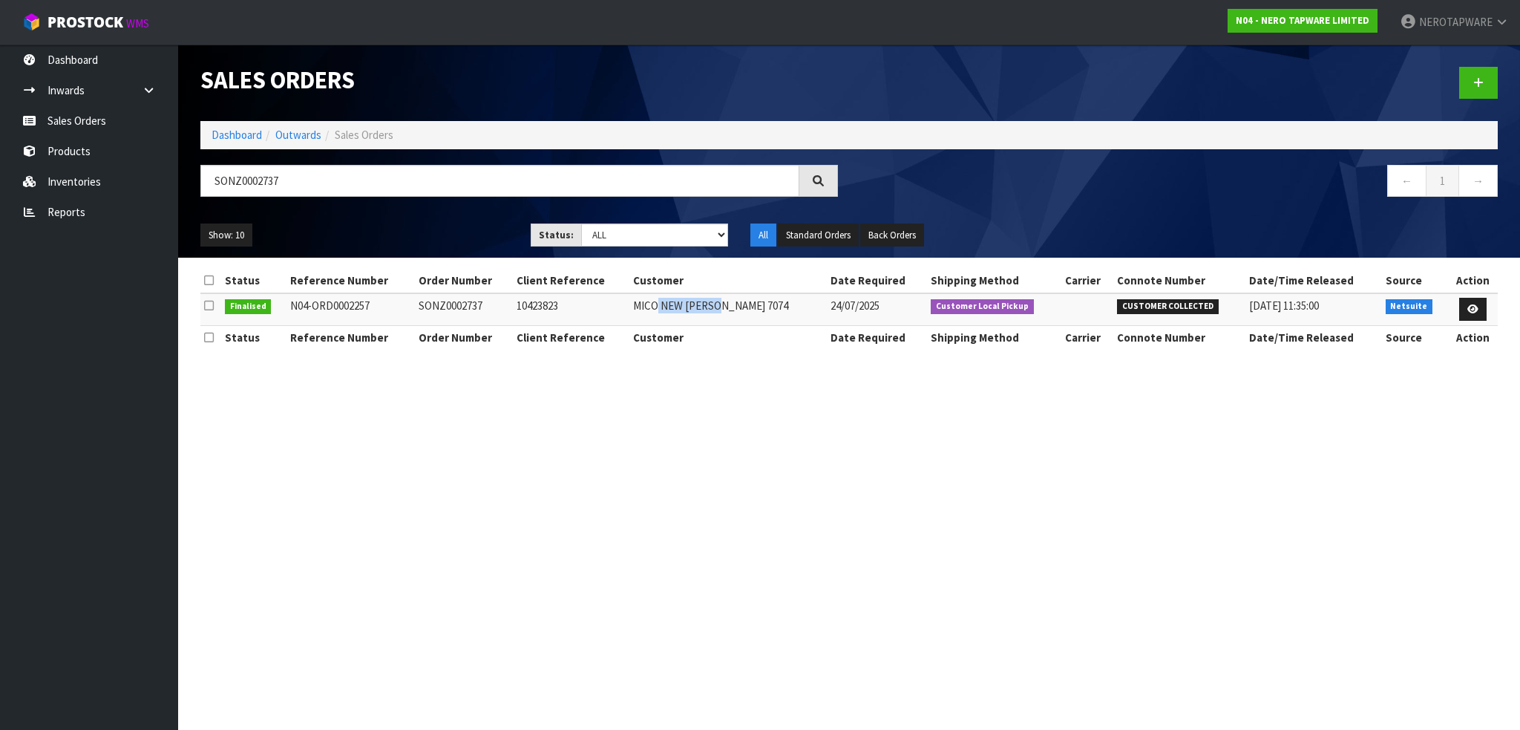
click at [664, 301] on td "MICO NEW [PERSON_NAME] 7074" at bounding box center [727, 309] width 197 height 32
click at [738, 333] on th "Customer" at bounding box center [727, 337] width 197 height 24
click at [699, 445] on section "Sales Orders Dashboard Outwards Sales Orders SONZ0002737 ← 1 → Show: 10 5 10 25…" at bounding box center [760, 365] width 1520 height 730
drag, startPoint x: 476, startPoint y: 298, endPoint x: 446, endPoint y: 329, distance: 42.5
click at [404, 296] on tr "Finalised N04-ORD0002257 SONZ0002737 10423823 MICO NEW [PERSON_NAME] 7074 [DATE…" at bounding box center [848, 309] width 1297 height 32
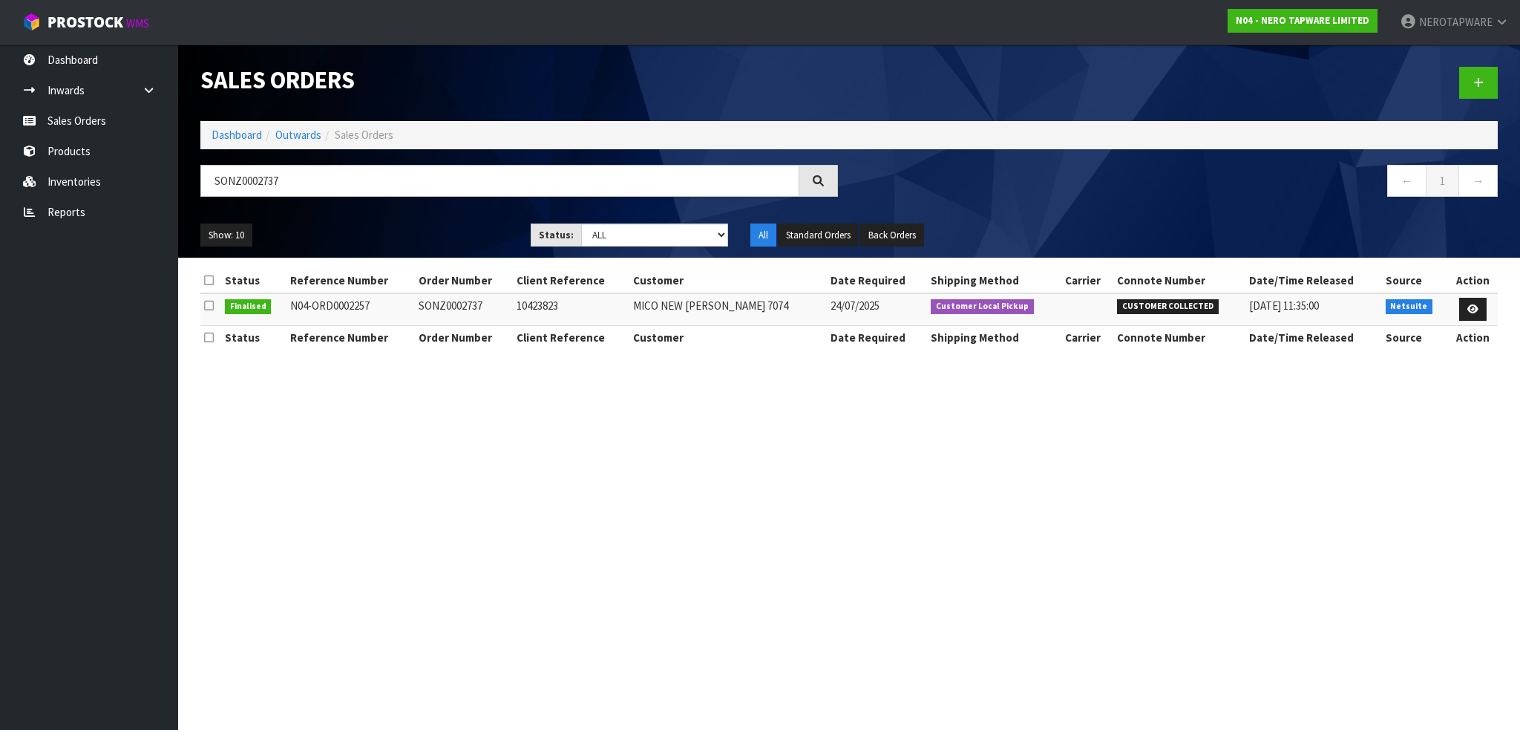
drag, startPoint x: 555, startPoint y: 375, endPoint x: 764, endPoint y: 725, distance: 408.0
click at [560, 385] on section "Sales Orders Dashboard Outwards Sales Orders SONZ0002737 ← 1 → Show: 10 5 10 25…" at bounding box center [760, 365] width 1520 height 730
click at [326, 169] on input "SONZ0002737" at bounding box center [499, 181] width 599 height 32
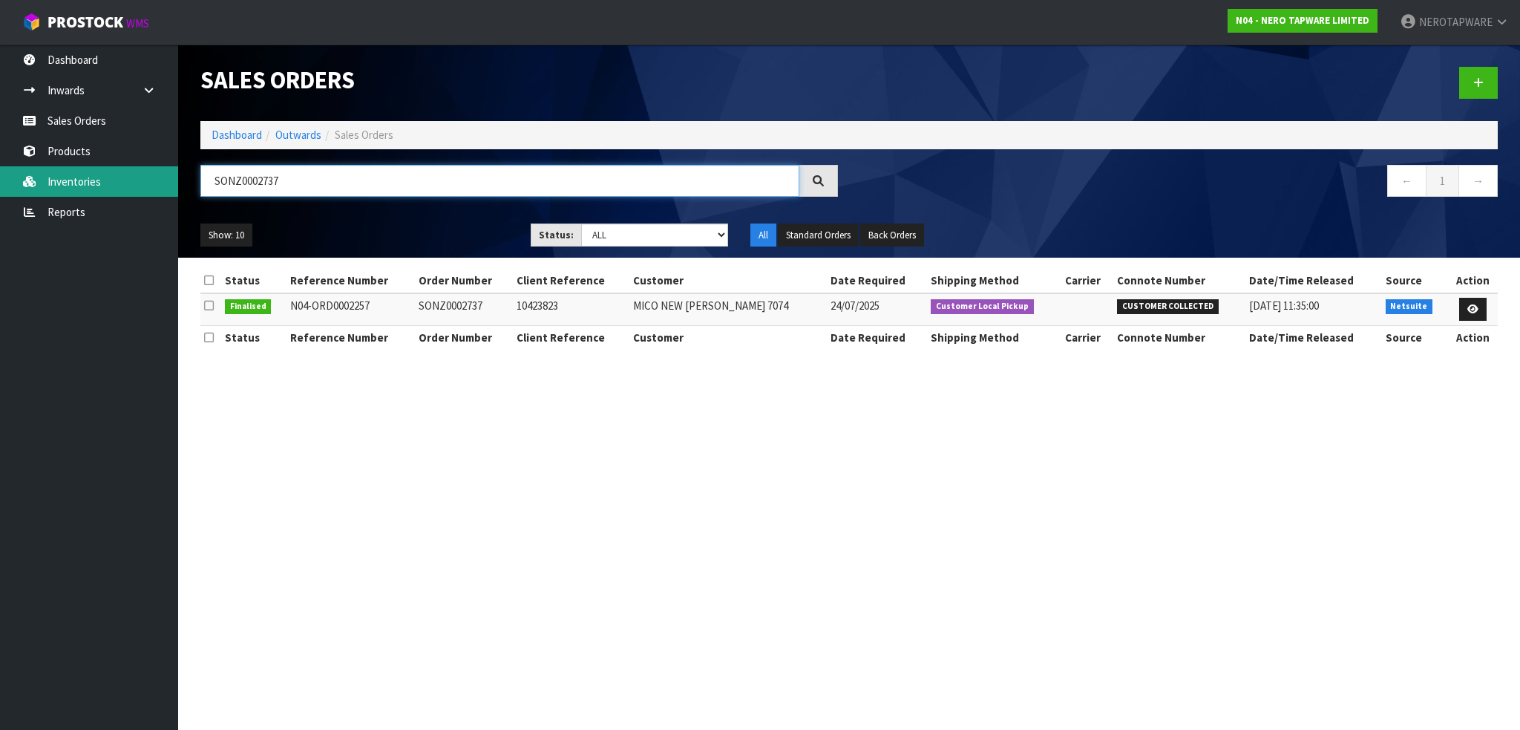
drag, startPoint x: 323, startPoint y: 180, endPoint x: 16, endPoint y: 177, distance: 306.5
click at [12, 176] on body "Toggle navigation ProStock WMS N04 - NERO TAPWARE LIMITED NEROTAPWARE Logout Da…" at bounding box center [760, 365] width 1520 height 730
paste input "433"
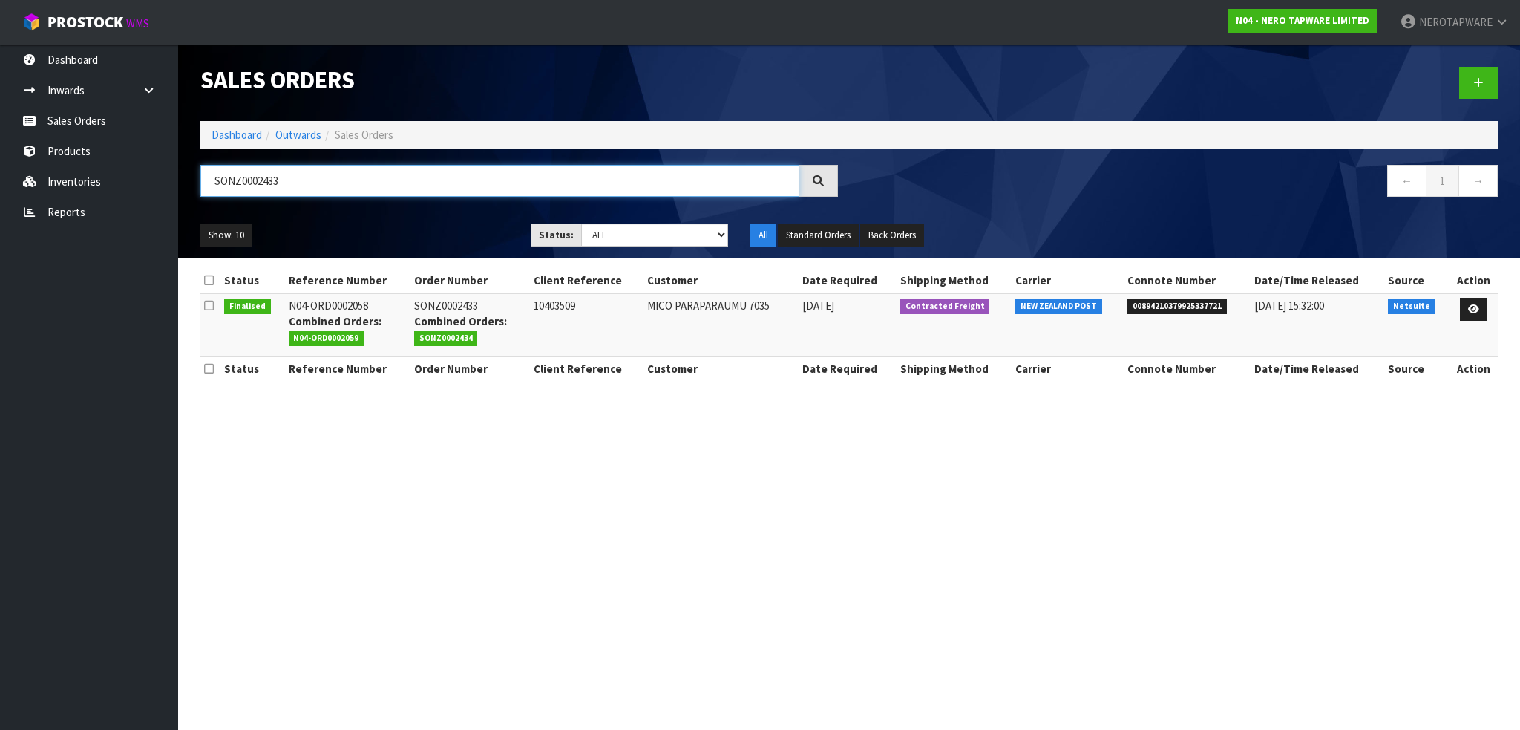
type input "SONZ0002433"
drag, startPoint x: 357, startPoint y: 323, endPoint x: 401, endPoint y: 326, distance: 44.6
click at [398, 326] on div "Combined Orders: N04-ORD0002059" at bounding box center [348, 329] width 118 height 32
drag, startPoint x: 471, startPoint y: 324, endPoint x: 482, endPoint y: 324, distance: 11.9
click at [474, 324] on strong "Combined Orders:" at bounding box center [460, 321] width 93 height 14
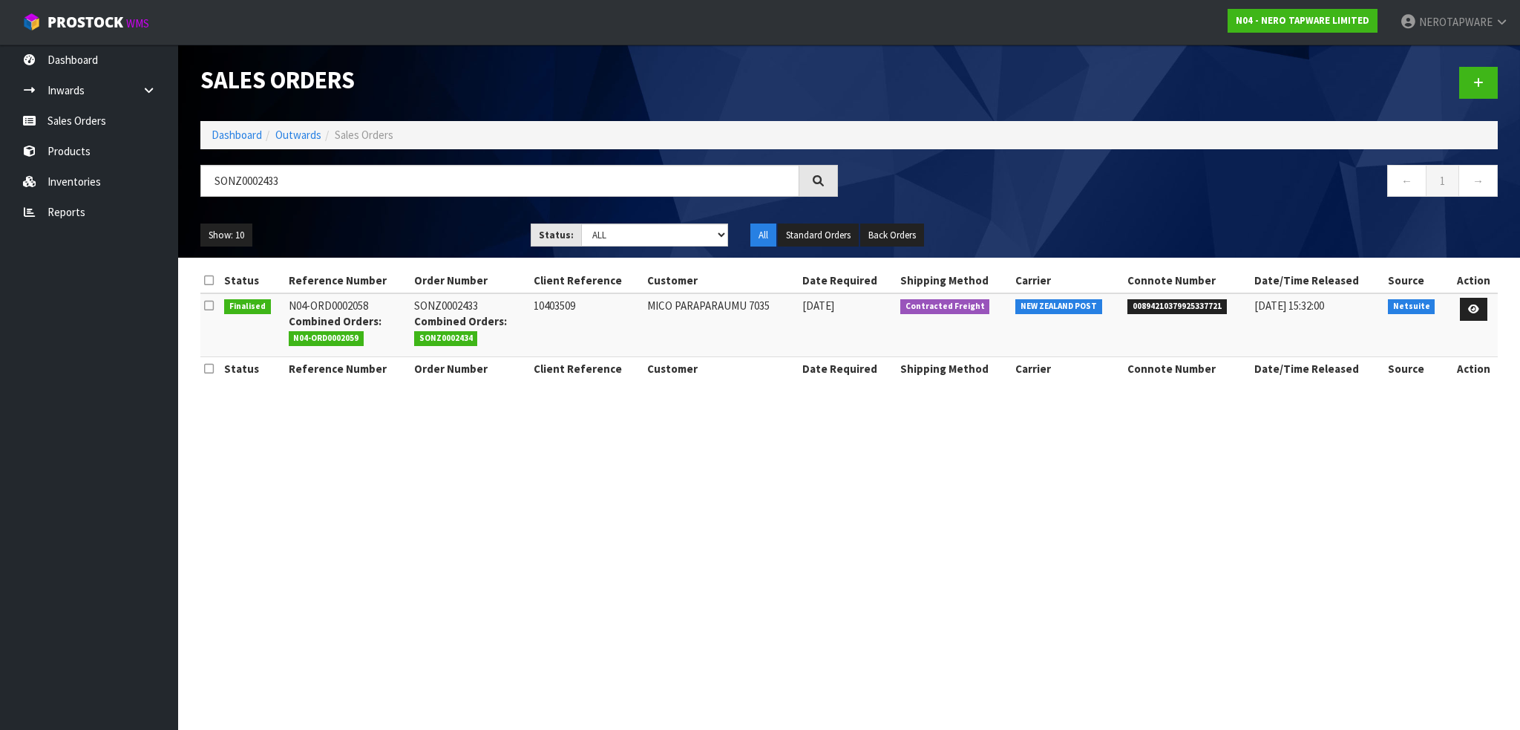
drag, startPoint x: 512, startPoint y: 324, endPoint x: 540, endPoint y: 324, distance: 28.2
click at [522, 324] on div "Combined Orders: SONZ0002434" at bounding box center [470, 329] width 112 height 32
drag, startPoint x: 1146, startPoint y: 304, endPoint x: 1234, endPoint y: 312, distance: 88.7
click at [1234, 312] on li "00894210379925337721" at bounding box center [1186, 306] width 119 height 16
drag, startPoint x: 1268, startPoint y: 318, endPoint x: 1297, endPoint y: 321, distance: 29.1
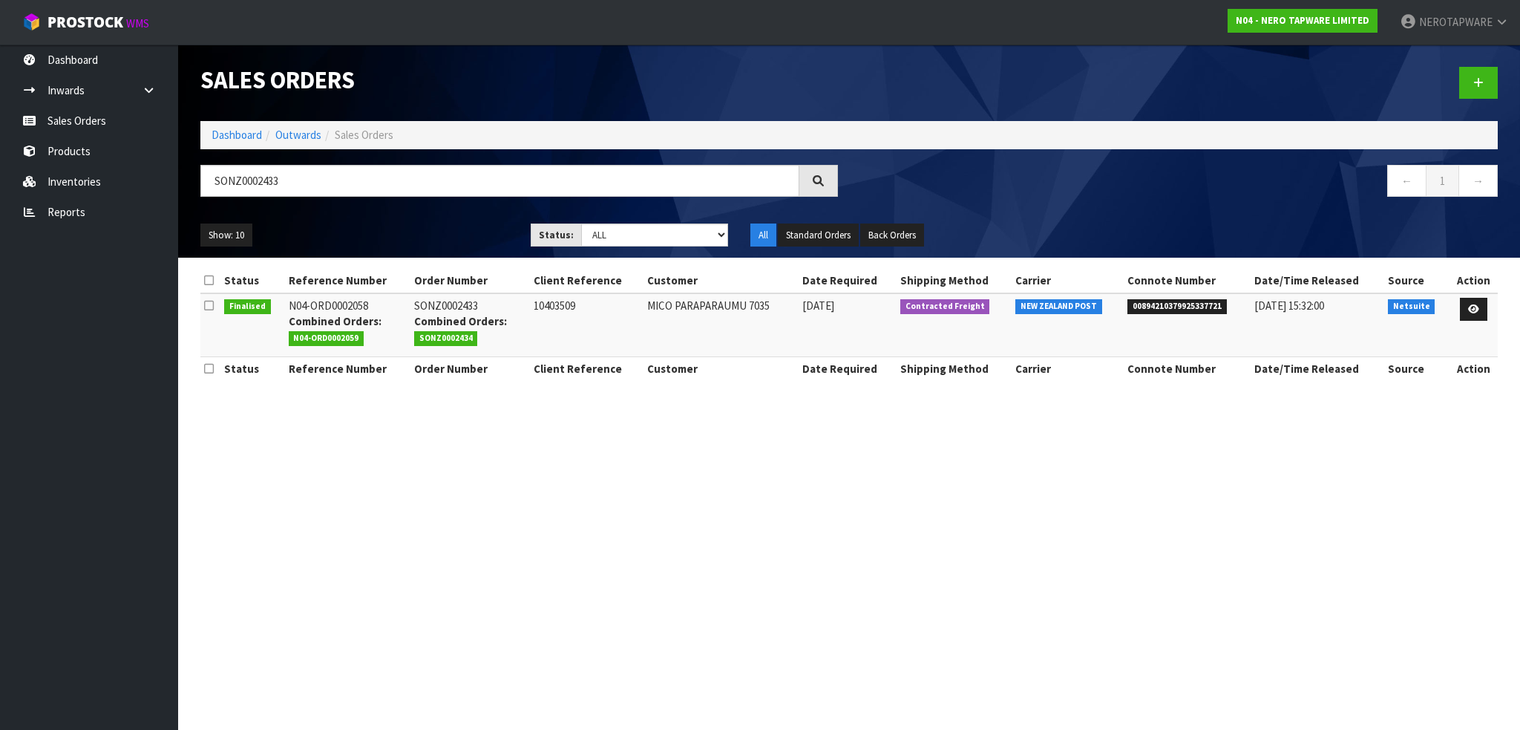
click at [1268, 319] on td "[DATE] 15:32:00" at bounding box center [1318, 325] width 134 height 64
click at [1466, 310] on link at bounding box center [1473, 310] width 27 height 24
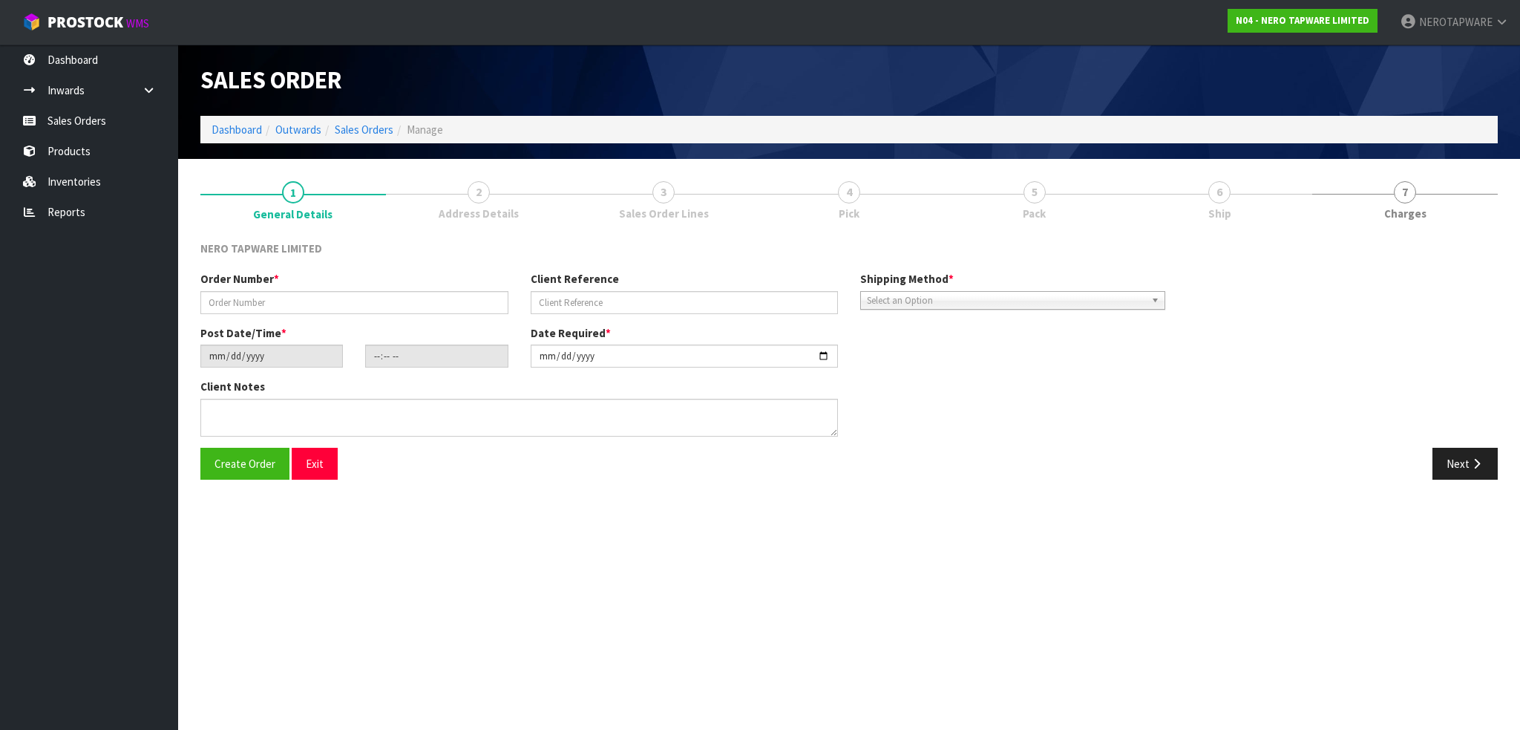
type input "SONZ0002433"
type input "10403509"
type input "[DATE]"
type input "13:15:06.000"
type input "[DATE]"
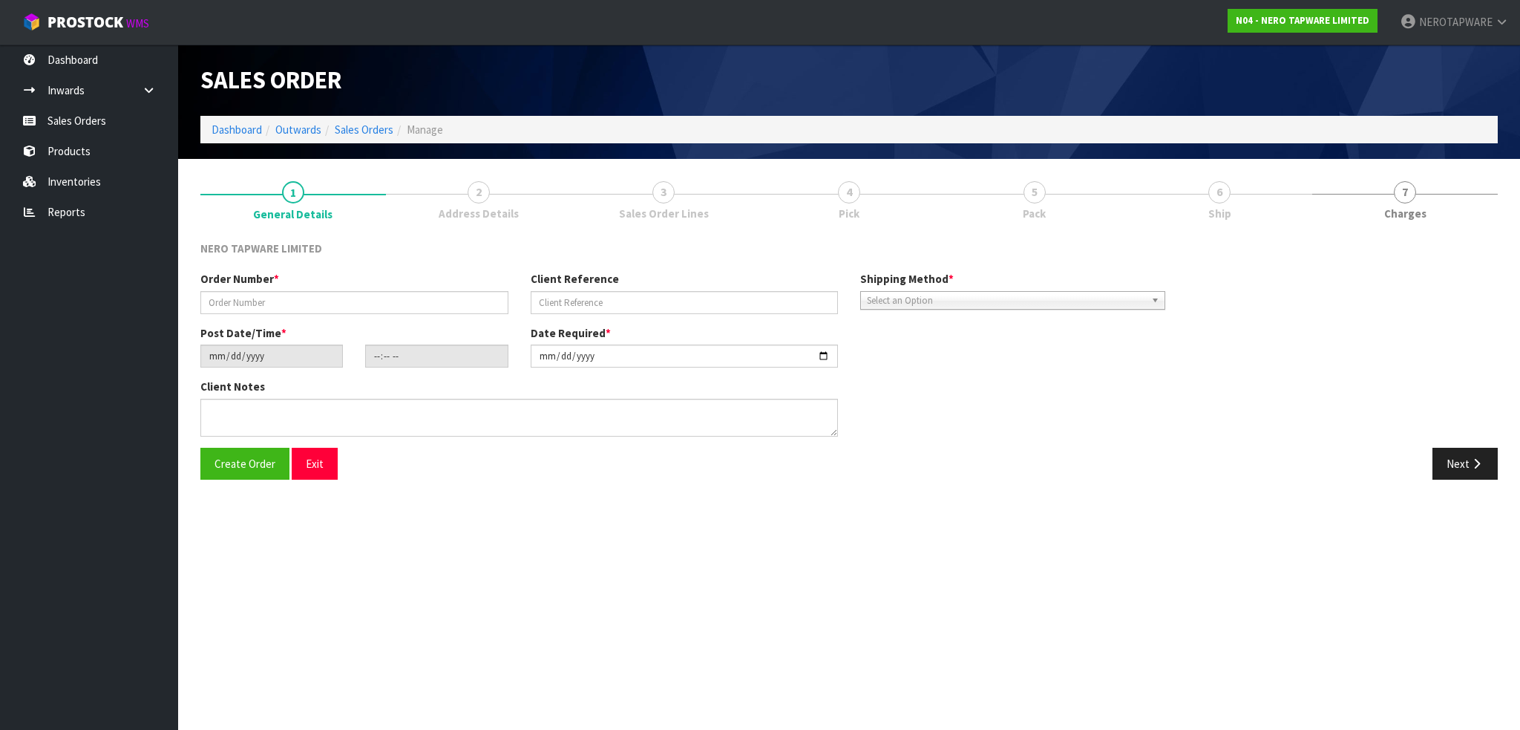
type textarea "COMBINE"
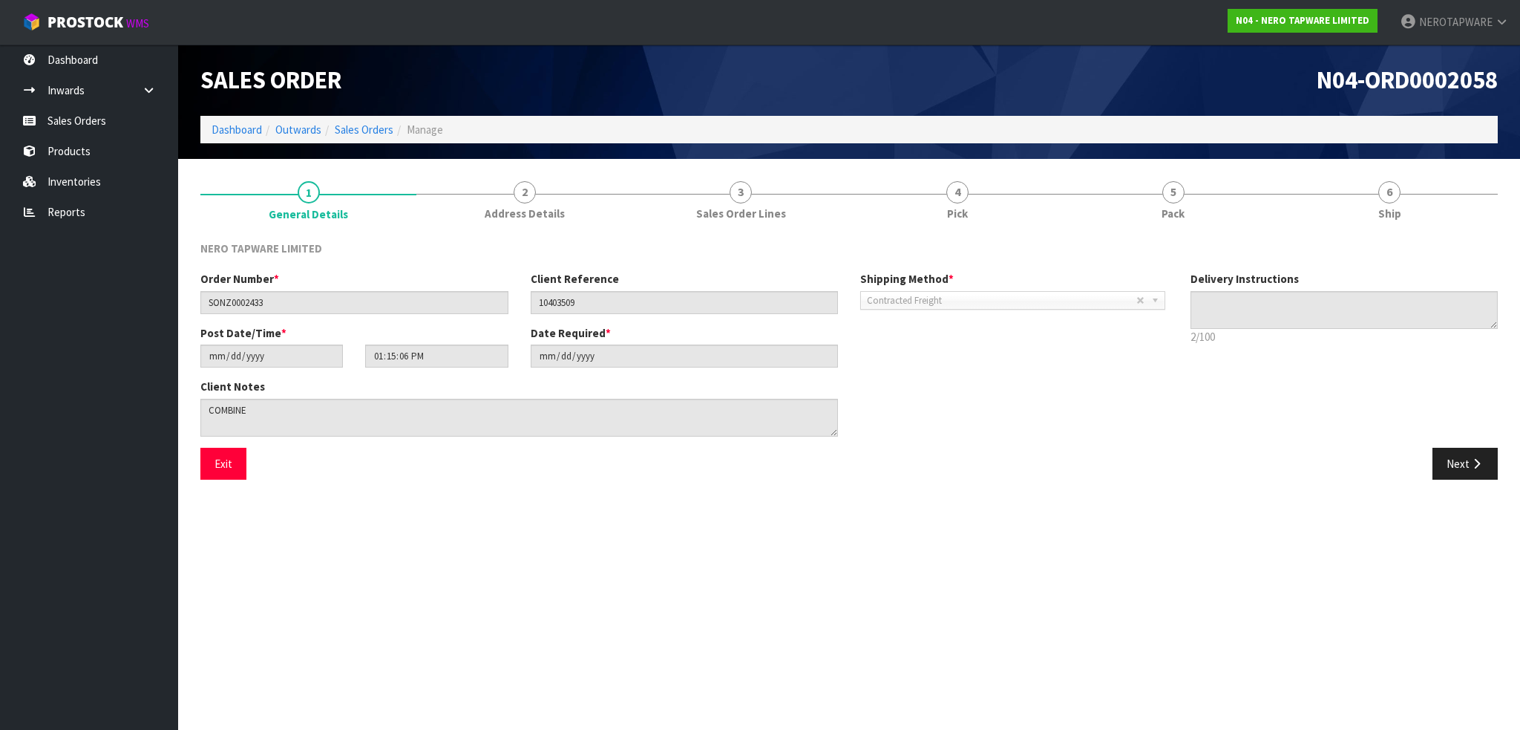
click at [1051, 382] on div "Client Notes" at bounding box center [684, 412] width 990 height 68
click at [937, 305] on span "Contracted Freight" at bounding box center [1001, 301] width 269 height 18
drag, startPoint x: 819, startPoint y: 349, endPoint x: 1220, endPoint y: 453, distance: 414.2
click at [822, 350] on input "[DATE]" at bounding box center [685, 355] width 308 height 23
click at [1148, 438] on div "Client Notes" at bounding box center [684, 412] width 990 height 68
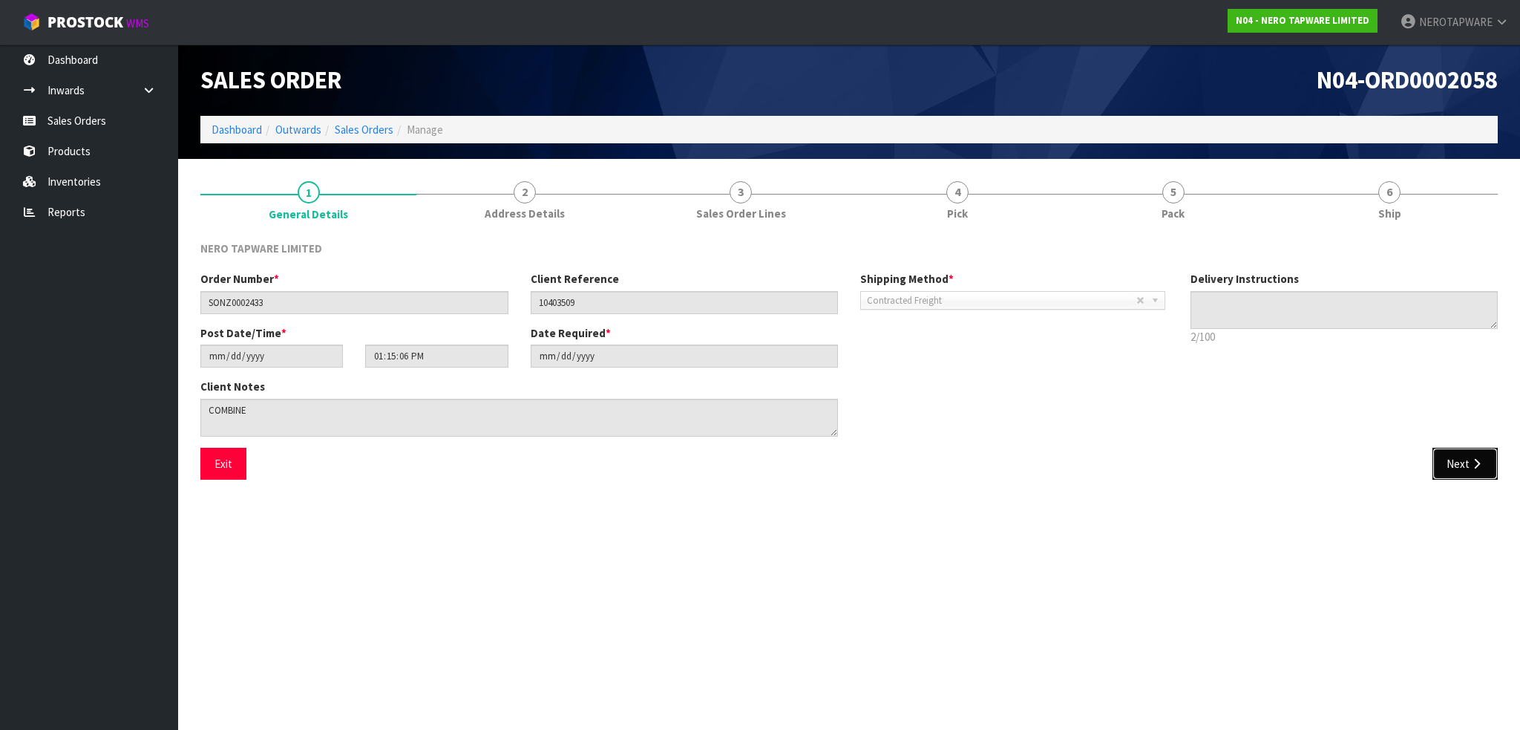
click at [1481, 458] on icon "button" at bounding box center [1476, 463] width 14 height 11
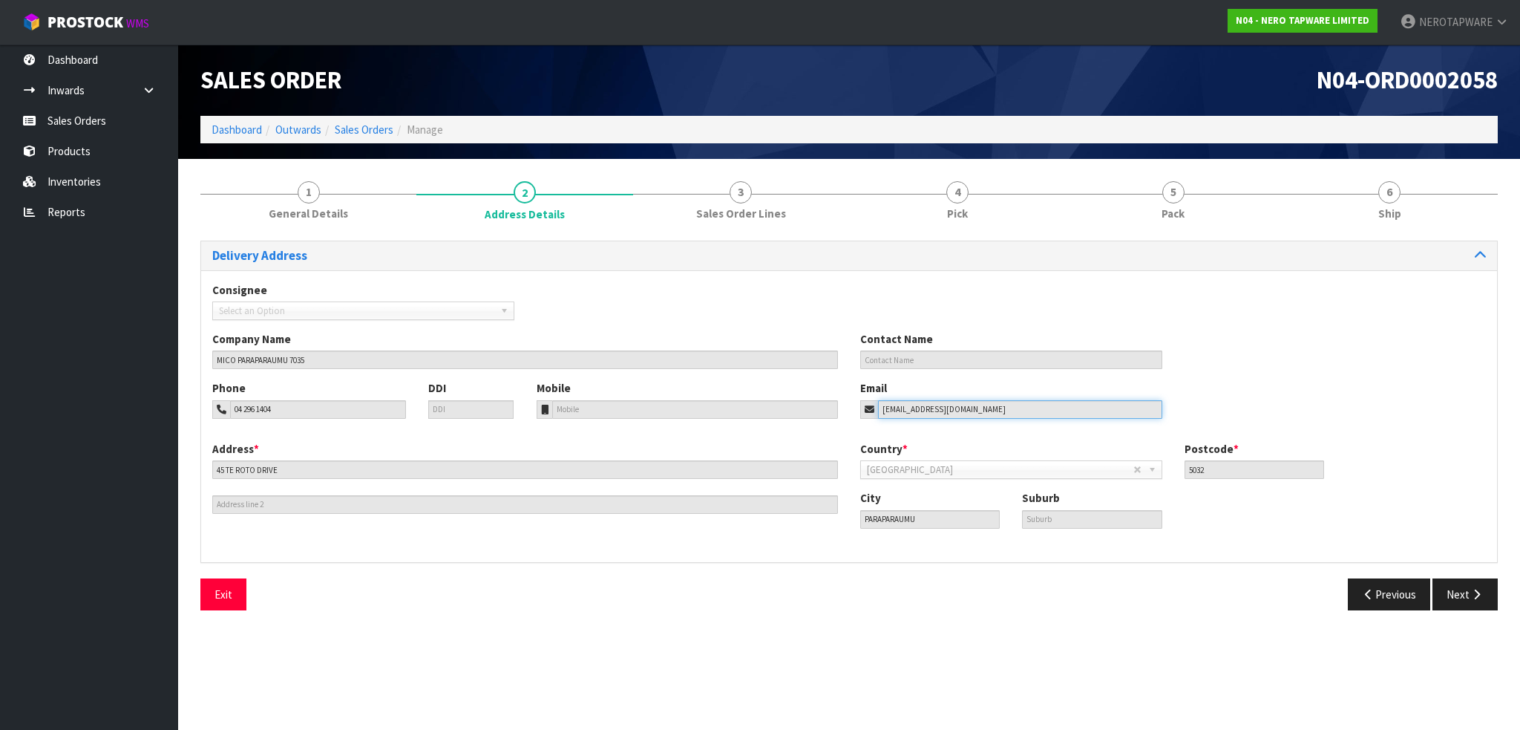
drag, startPoint x: 962, startPoint y: 412, endPoint x: 914, endPoint y: 408, distance: 47.6
click at [914, 408] on input "[EMAIL_ADDRESS][DOMAIN_NAME]" at bounding box center [1020, 409] width 284 height 19
click at [1029, 441] on div "Country * [GEOGRAPHIC_DATA] [GEOGRAPHIC_DATA] [GEOGRAPHIC_DATA] [GEOGRAPHIC_DAT…" at bounding box center [1011, 460] width 324 height 38
drag, startPoint x: 978, startPoint y: 578, endPoint x: 914, endPoint y: 569, distance: 64.4
click at [977, 579] on div "Previous Next" at bounding box center [1179, 594] width 660 height 32
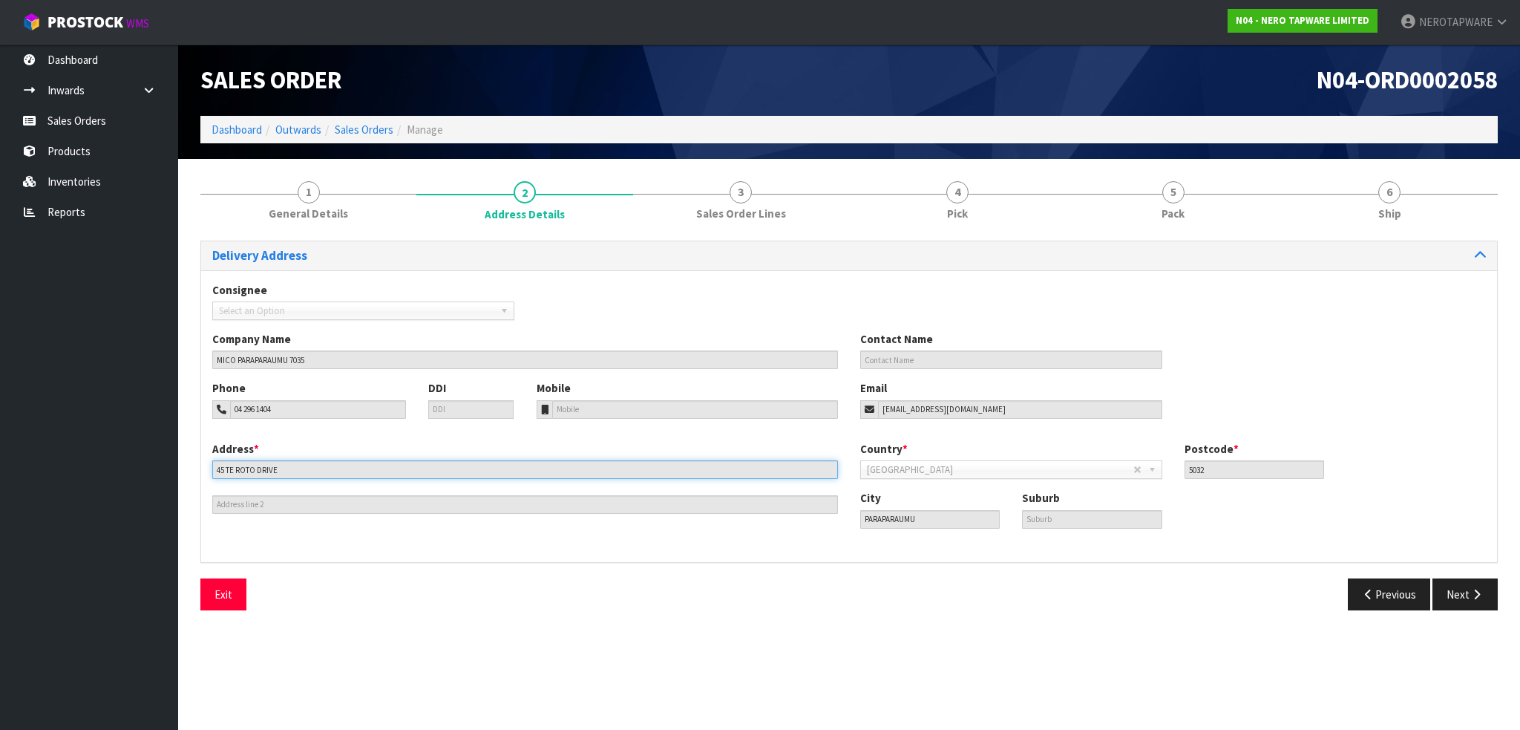
click at [459, 466] on input "45 TE ROTO DRIVE" at bounding box center [525, 469] width 626 height 19
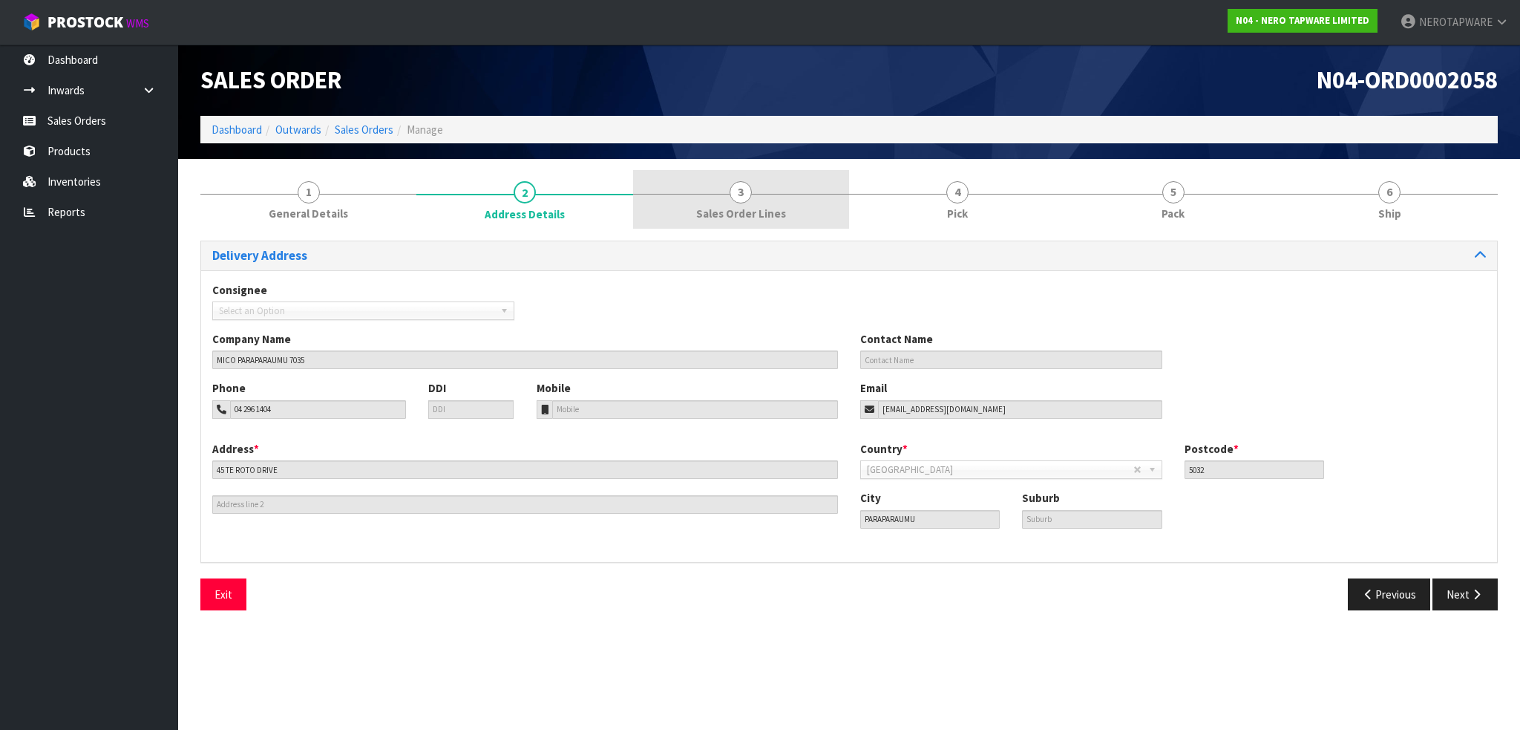
click at [727, 200] on link "3 Sales Order Lines" at bounding box center [741, 199] width 216 height 59
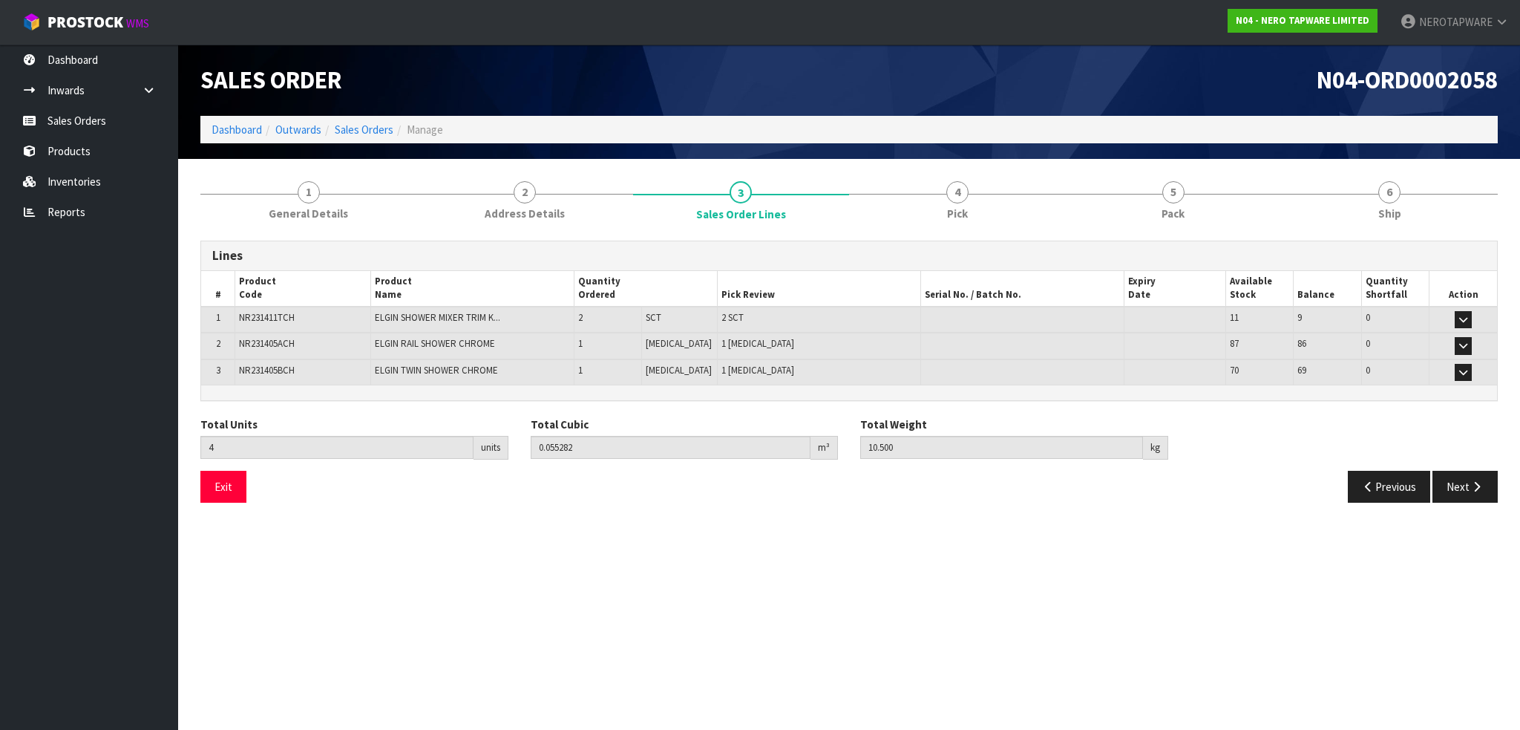
click at [1449, 314] on td "Edit" at bounding box center [1463, 320] width 68 height 27
click at [1464, 315] on icon "button" at bounding box center [1463, 320] width 8 height 10
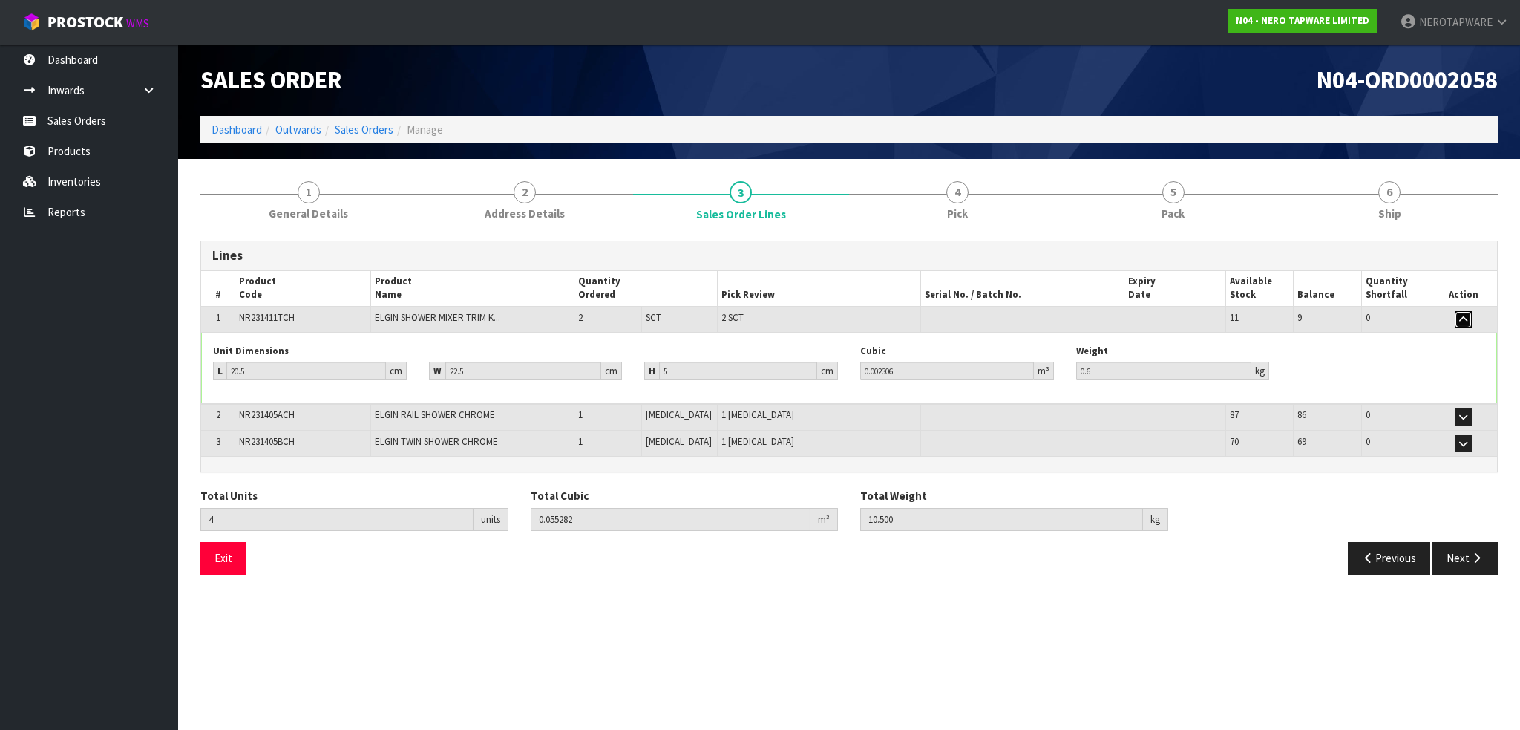
click at [1464, 315] on icon "button" at bounding box center [1463, 320] width 8 height 10
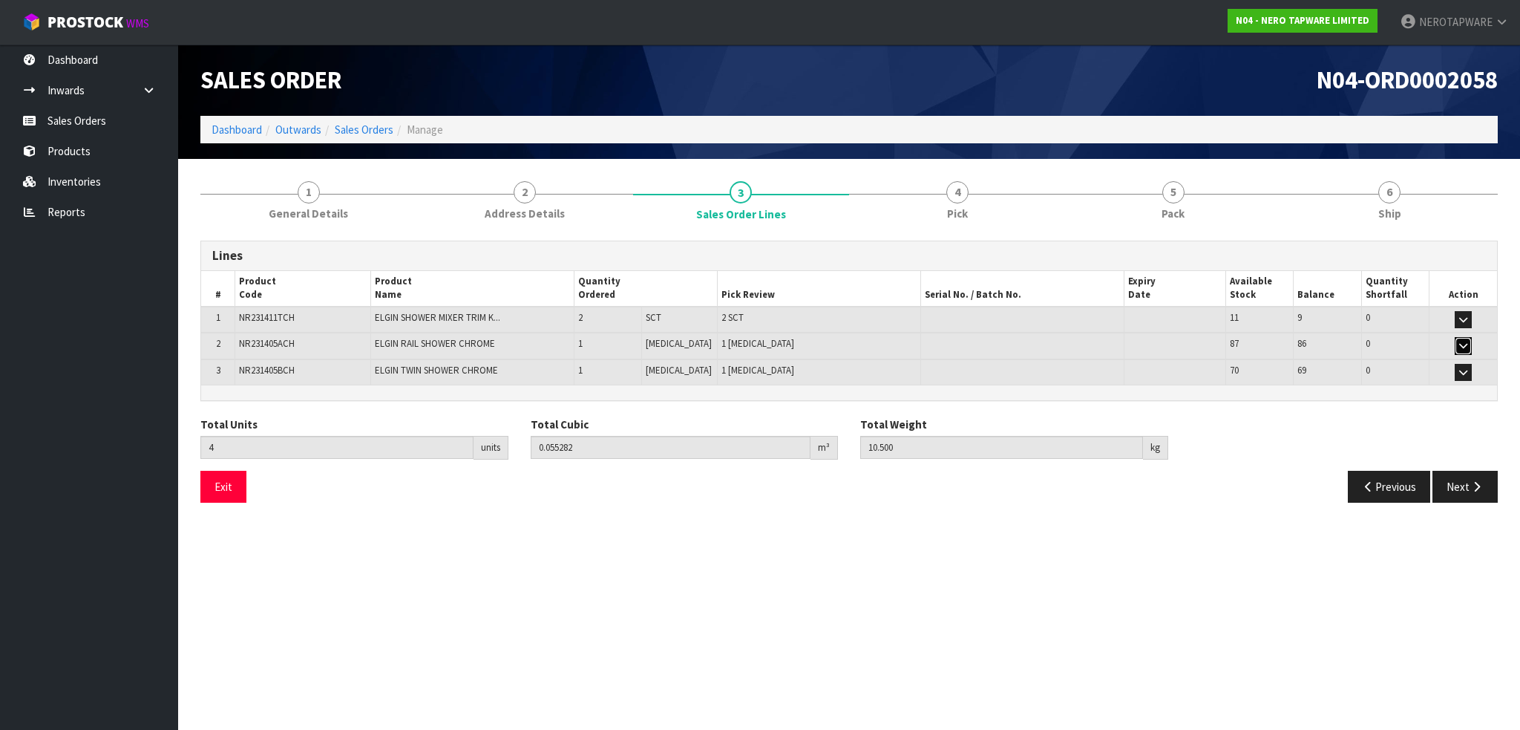
click at [1469, 341] on button "button" at bounding box center [1463, 346] width 17 height 18
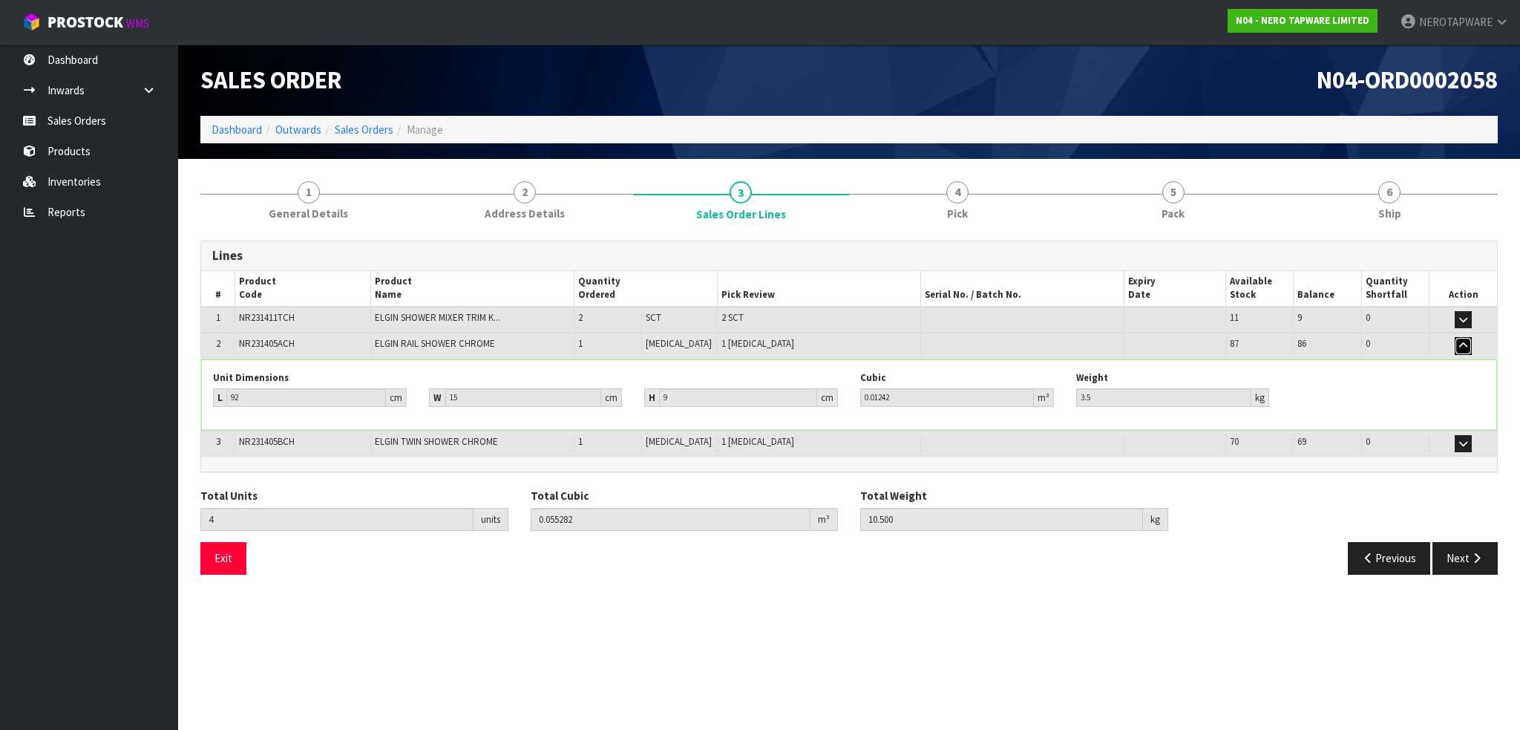
click at [1469, 341] on button "button" at bounding box center [1463, 346] width 17 height 18
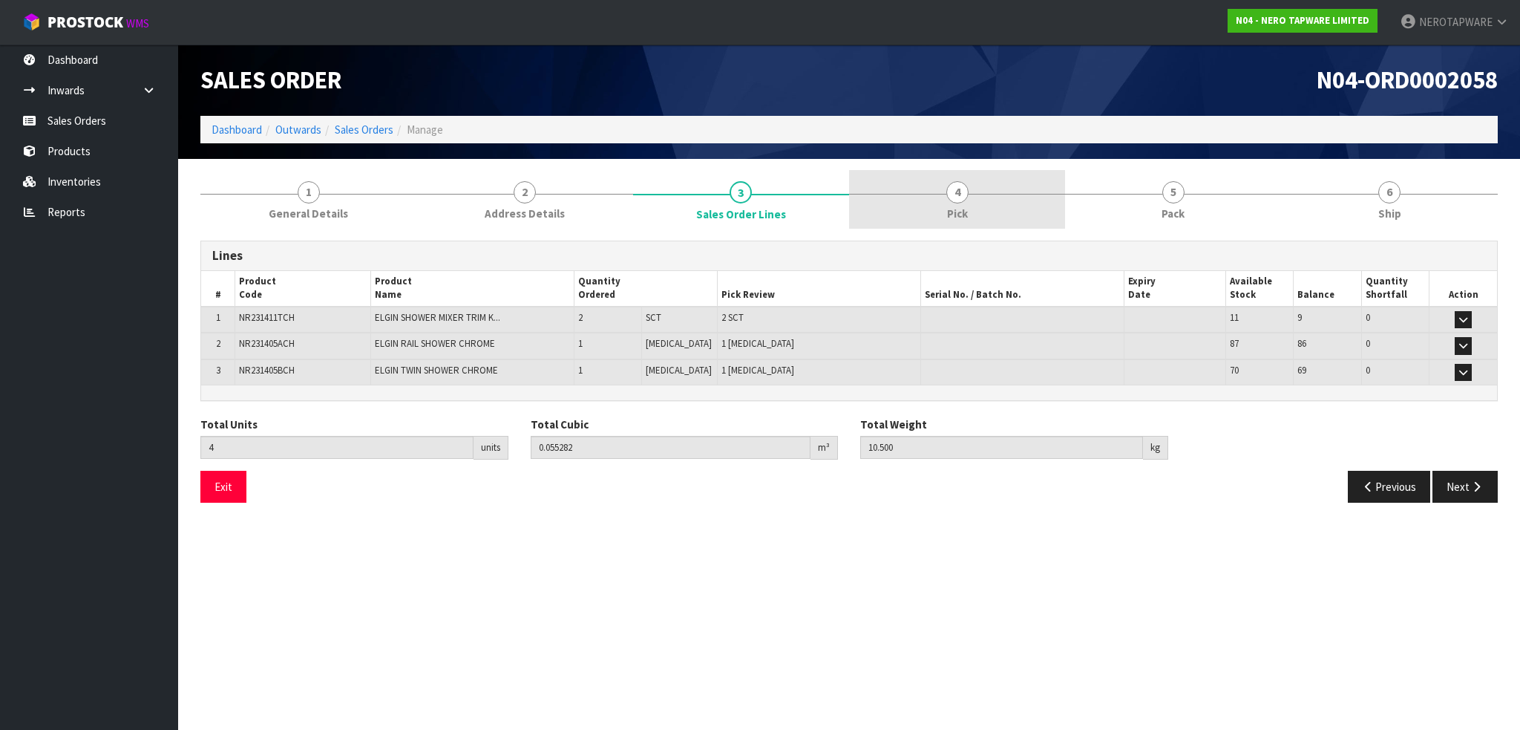
click at [971, 199] on link "4 Pick" at bounding box center [957, 199] width 216 height 59
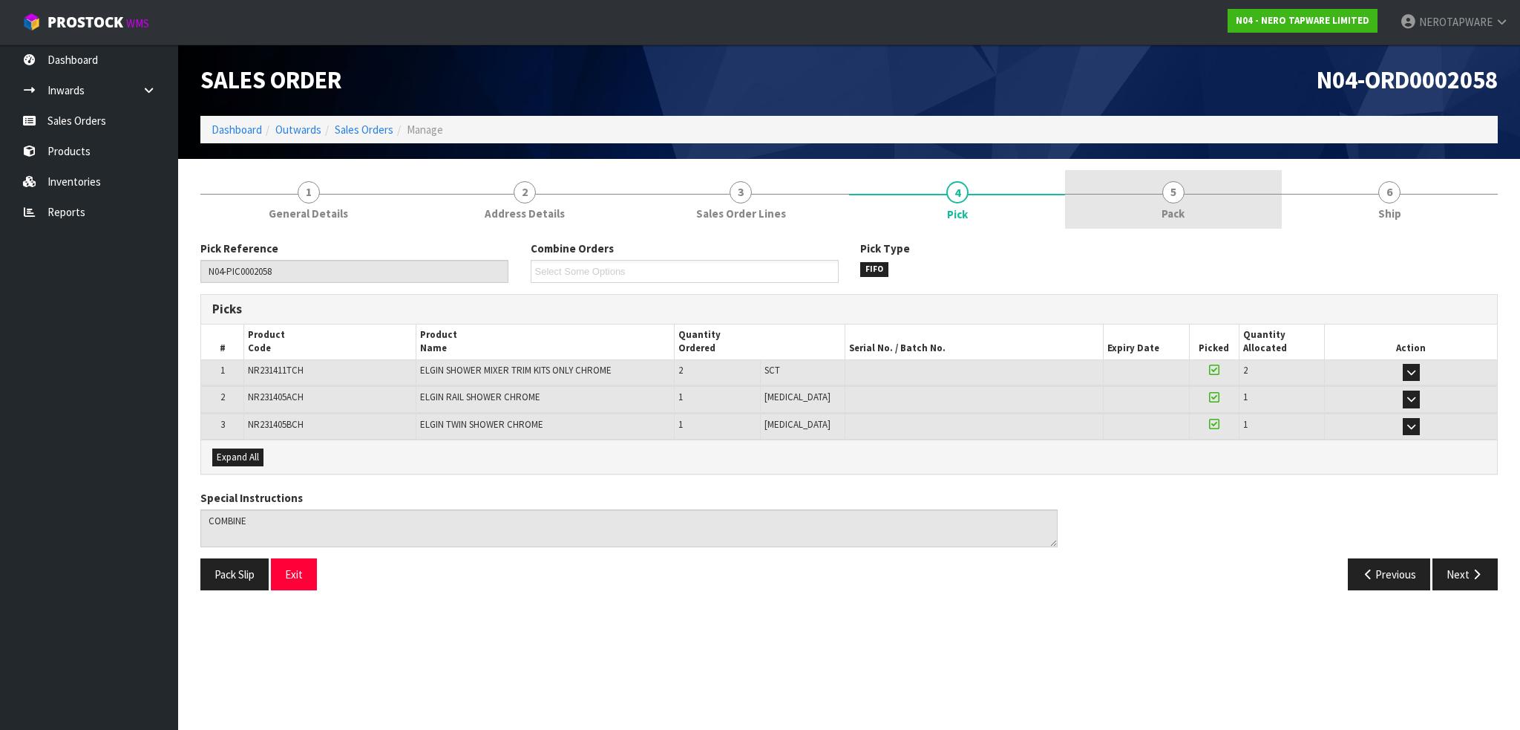
click at [1157, 195] on link "5 Pack" at bounding box center [1173, 199] width 216 height 59
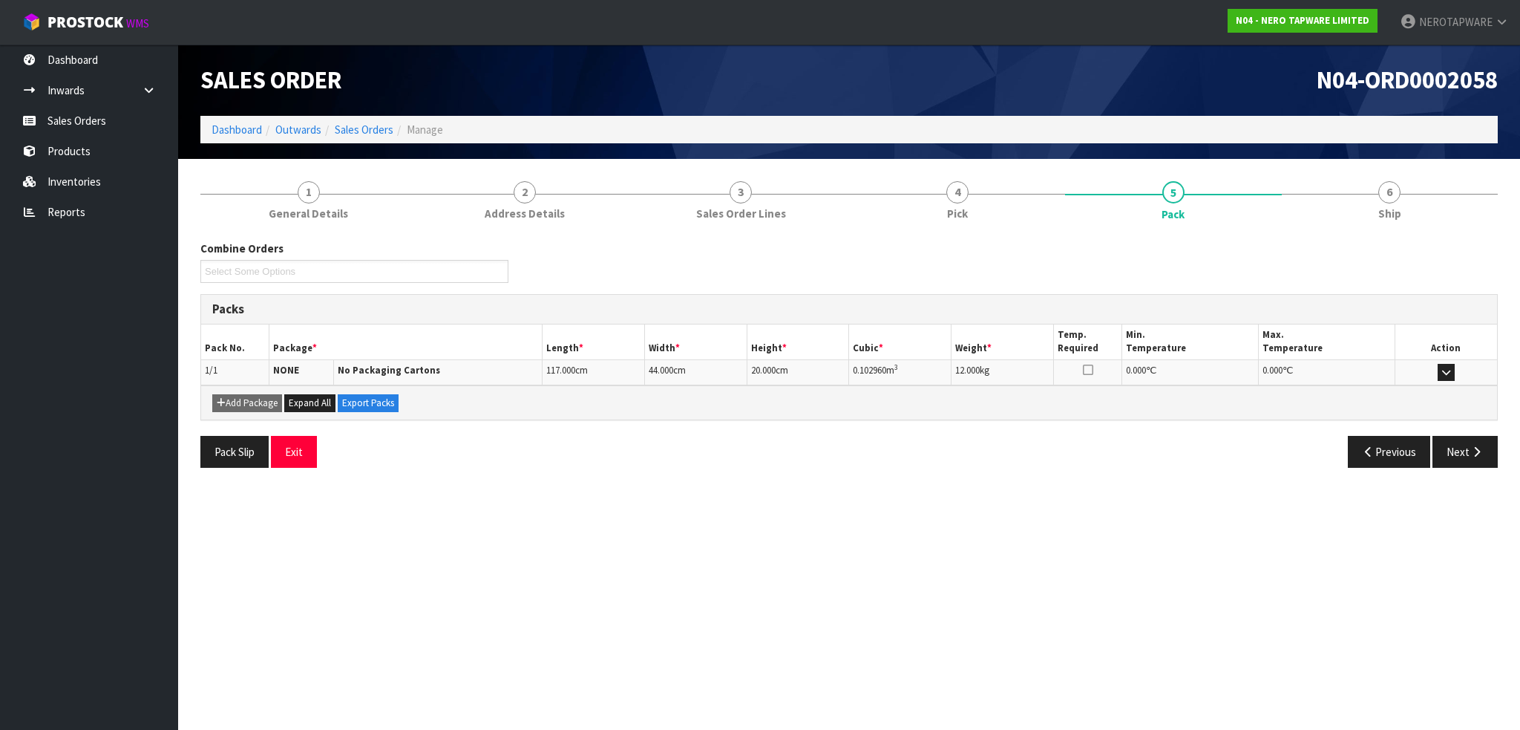
drag, startPoint x: 856, startPoint y: 496, endPoint x: 865, endPoint y: 494, distance: 9.2
click at [858, 496] on section "Edit Sales Order N04-ORD0002058 Dashboard Outwards Sales Orders Manage Sales Or…" at bounding box center [760, 365] width 1520 height 730
click at [80, 156] on link "Products" at bounding box center [89, 151] width 178 height 30
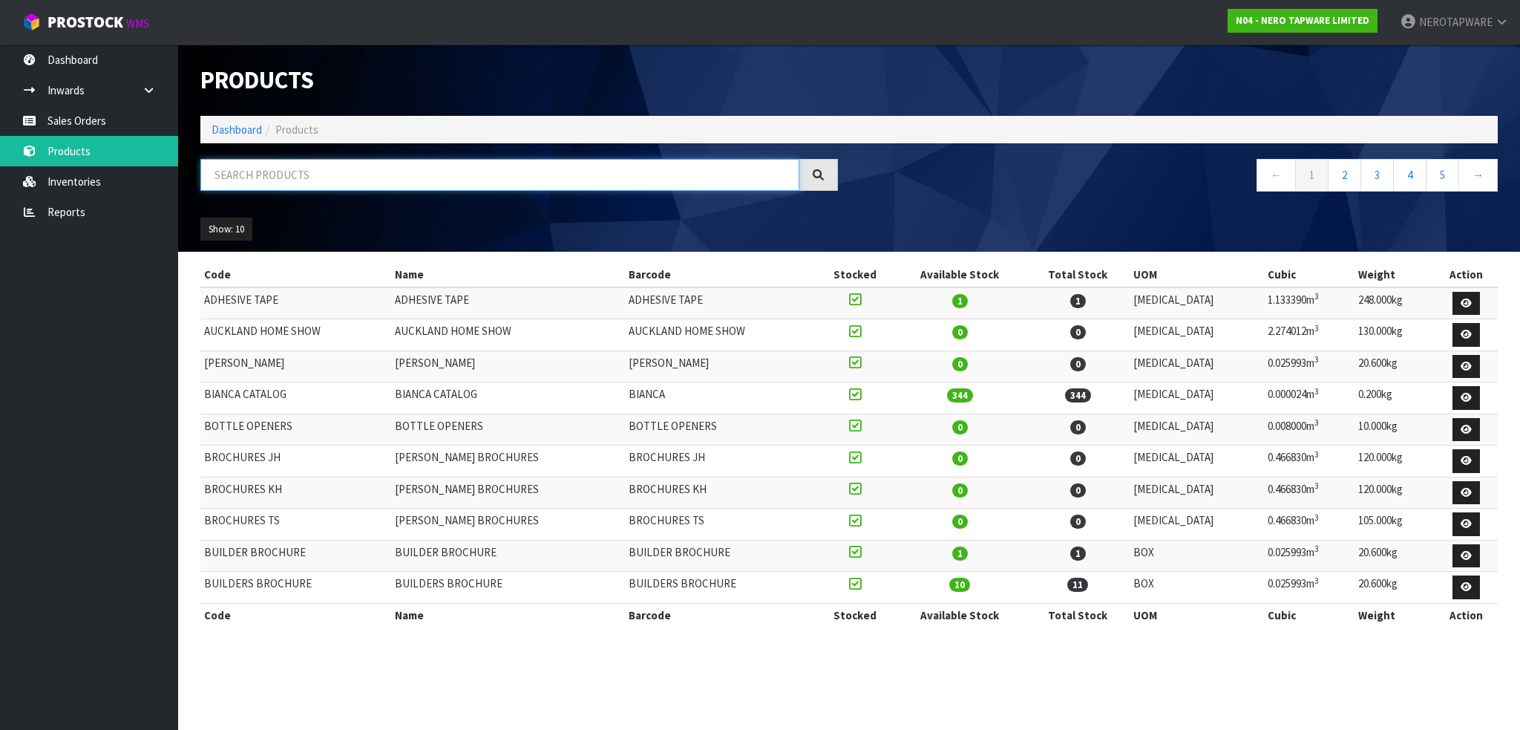
click at [275, 178] on input "text" at bounding box center [499, 175] width 599 height 32
paste input "NR251907B120BN"
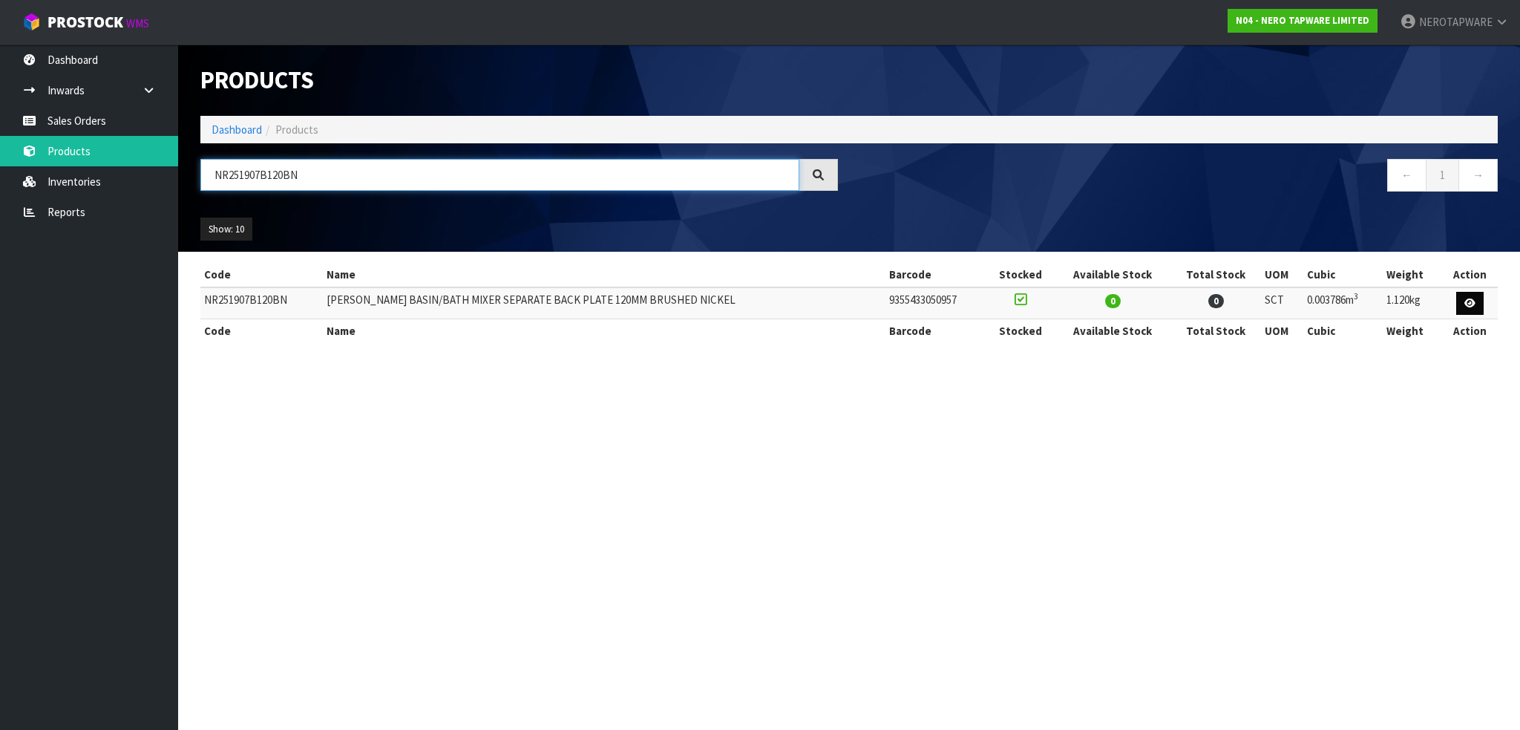
type input "NR251907B120BN"
click at [1463, 305] on link at bounding box center [1469, 304] width 27 height 24
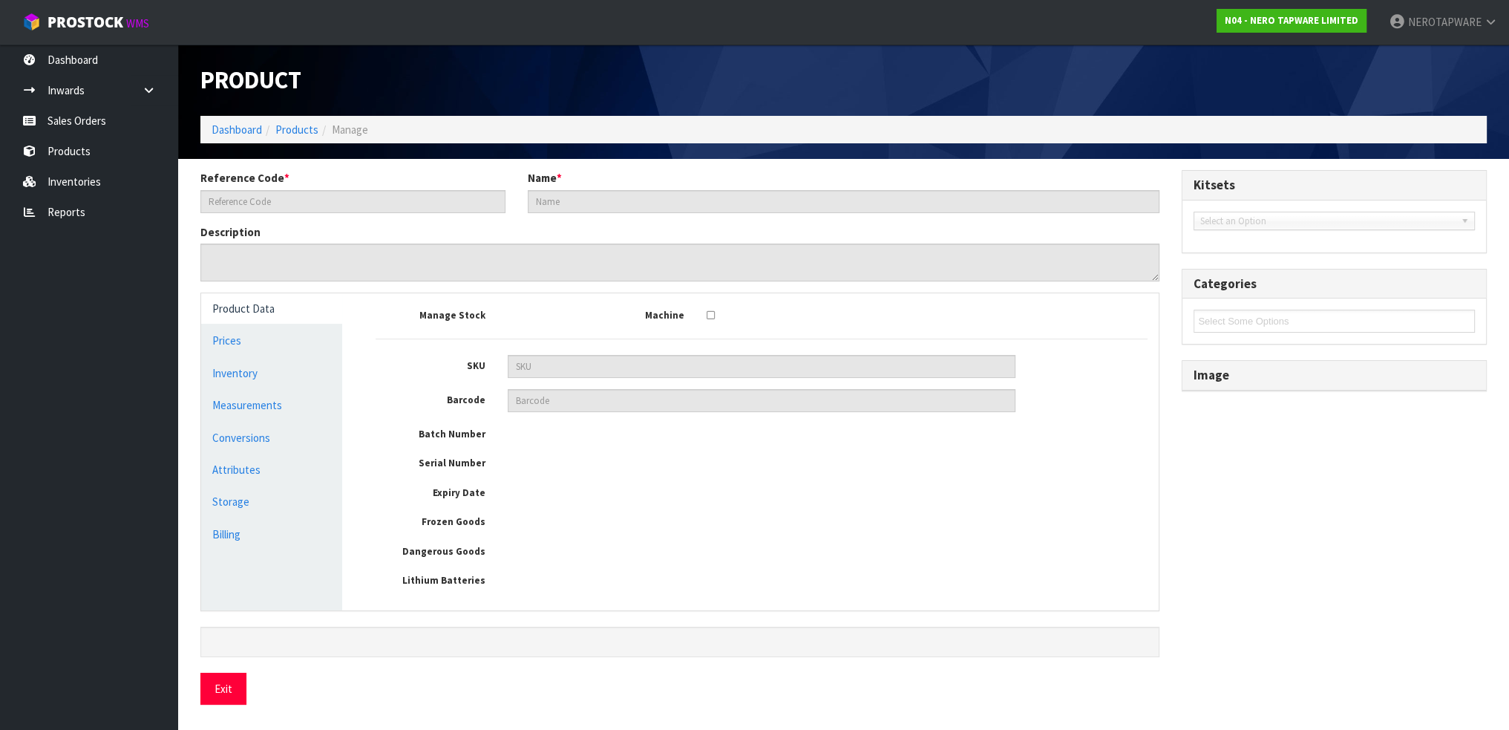
type input "NR251907B120BN"
type input "[PERSON_NAME] BASIN/BATH MIXER SEPARATE BACK PLATE 120MM BRUSHED NICKEL"
type input "9355433050957"
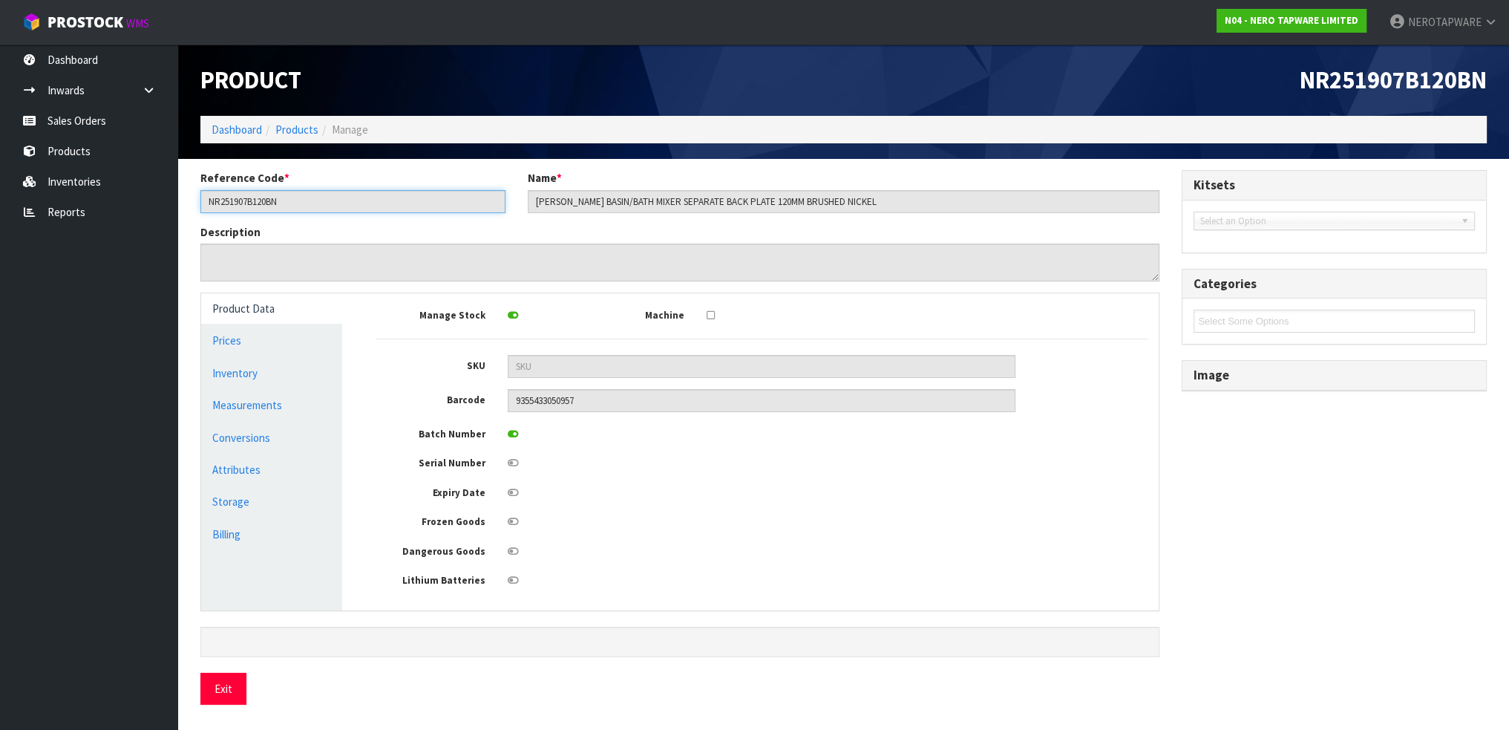
click at [439, 200] on input "NR251907B120BN" at bounding box center [352, 201] width 305 height 23
click at [617, 205] on input "[PERSON_NAME] BASIN/BATH MIXER SEPARATE BACK PLATE 120MM BRUSHED NICKEL" at bounding box center [844, 201] width 632 height 23
click at [269, 381] on link "Inventory" at bounding box center [271, 373] width 141 height 30
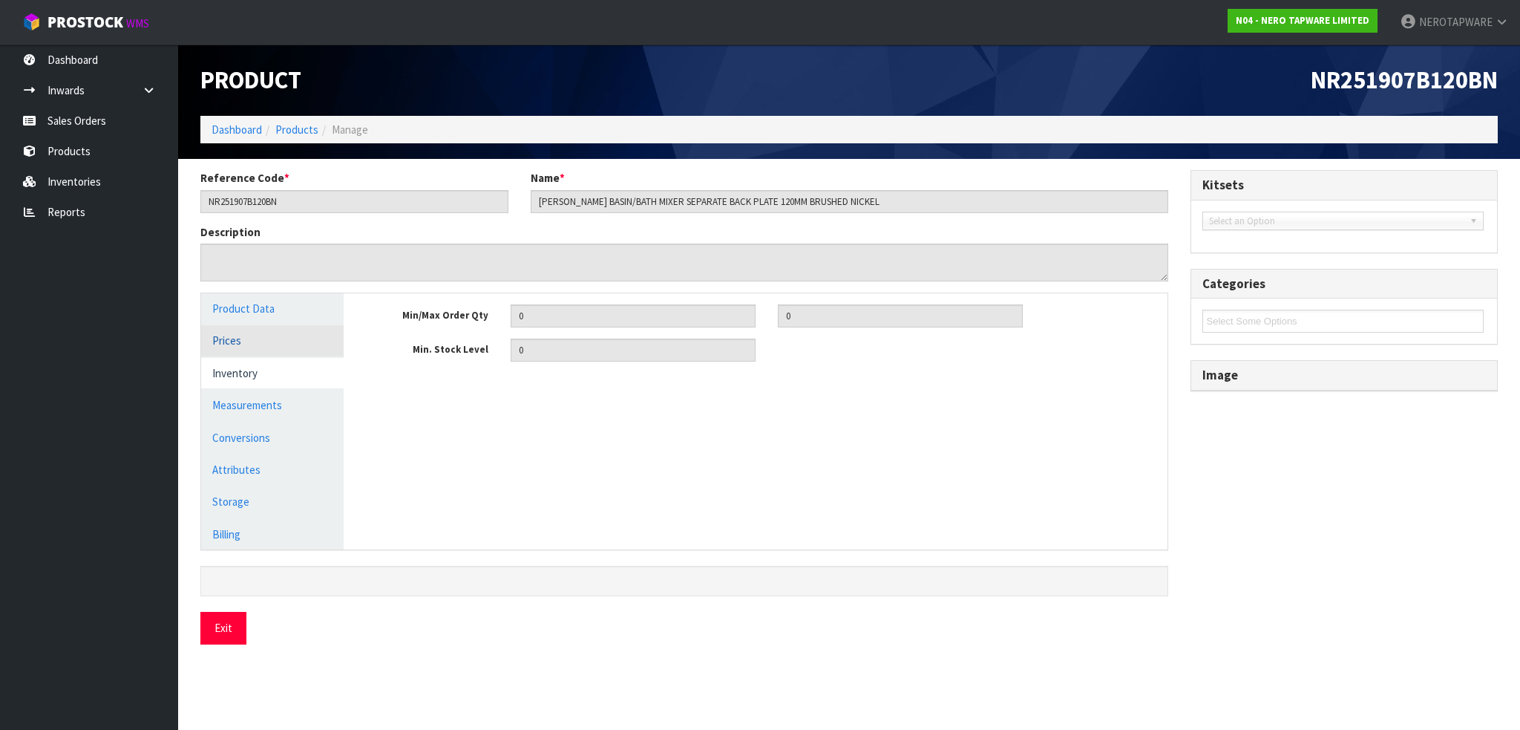
click at [243, 348] on link "Prices" at bounding box center [272, 340] width 142 height 30
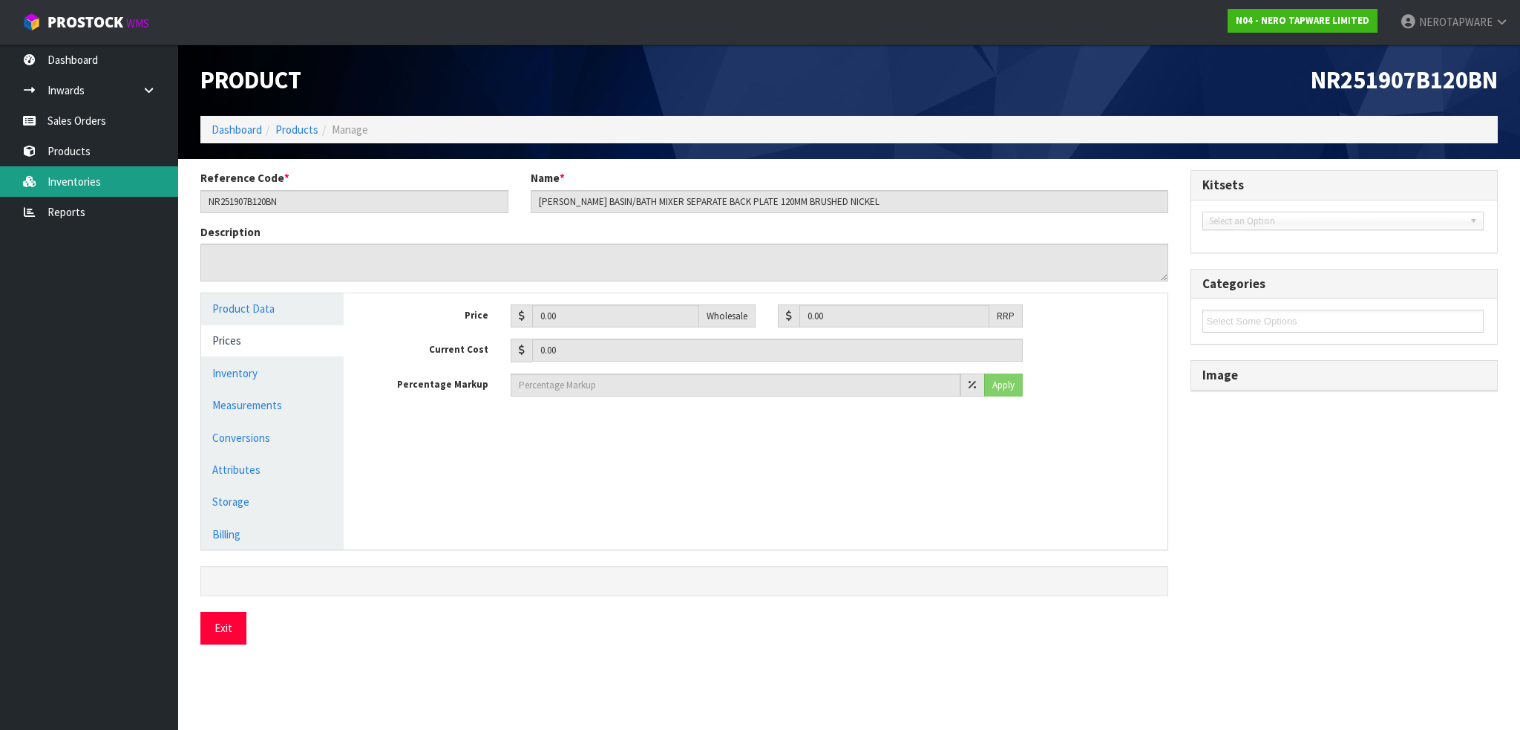
click at [82, 183] on link "Inventories" at bounding box center [89, 181] width 178 height 30
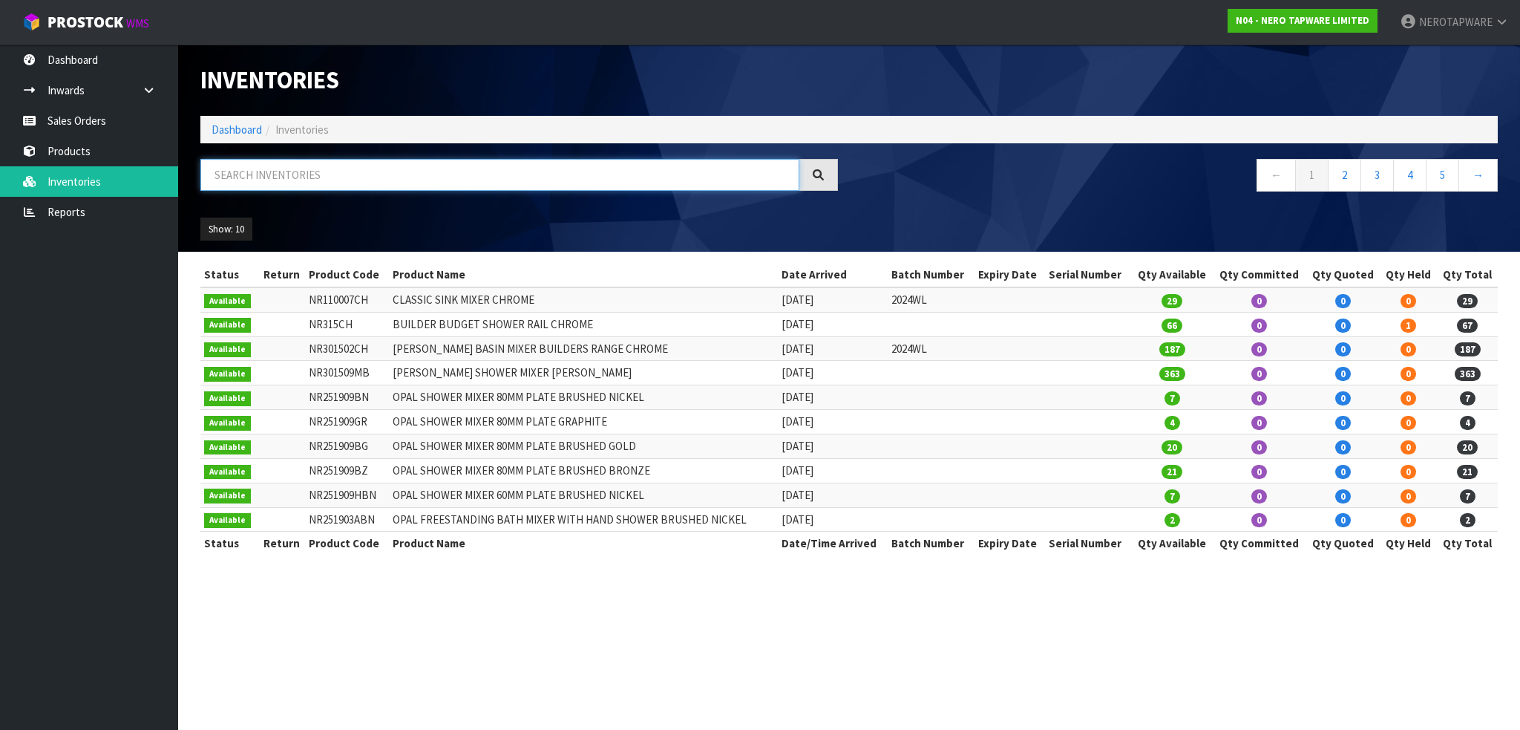
click at [255, 173] on input "text" at bounding box center [499, 175] width 599 height 32
paste input "NR251907B120BN"
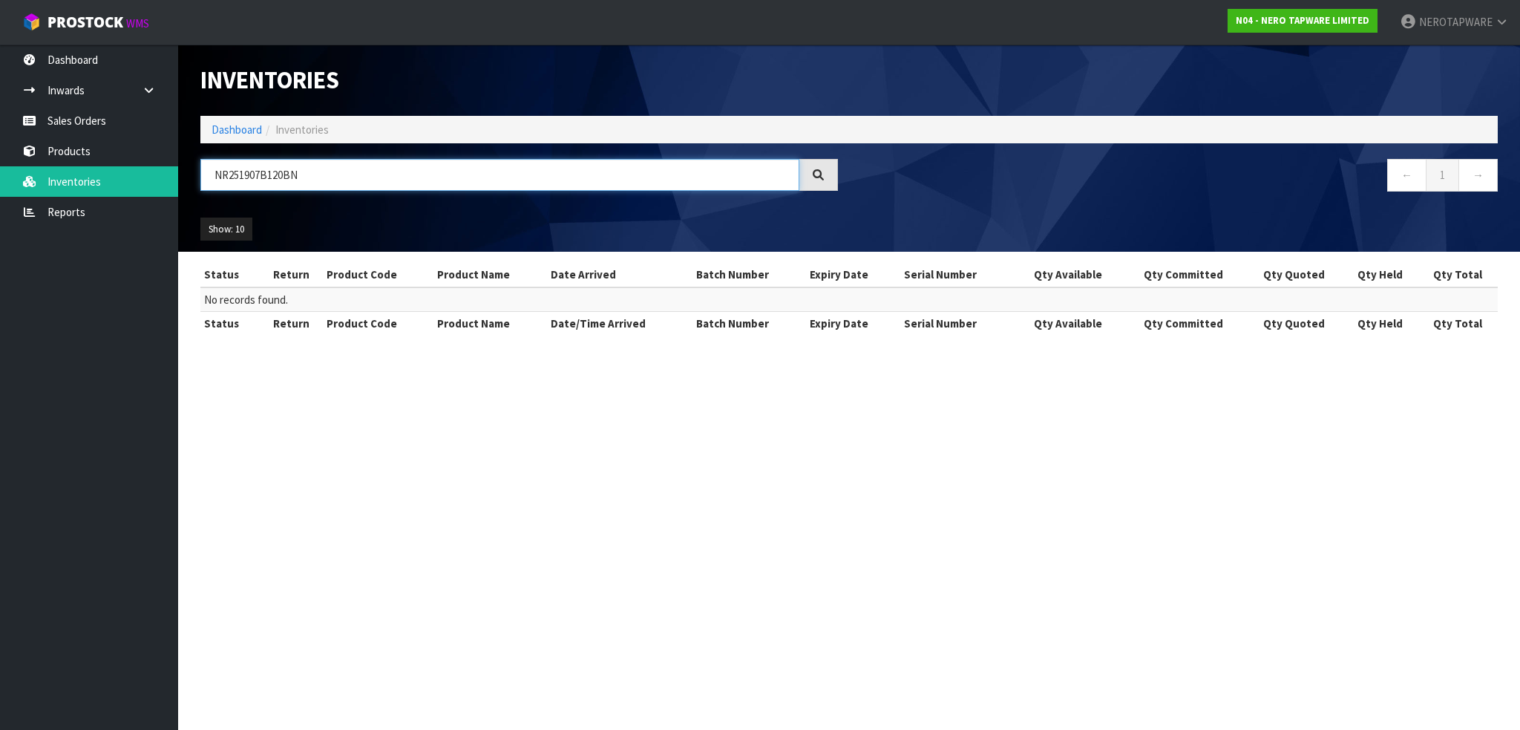
type input "NR251907B120BN"
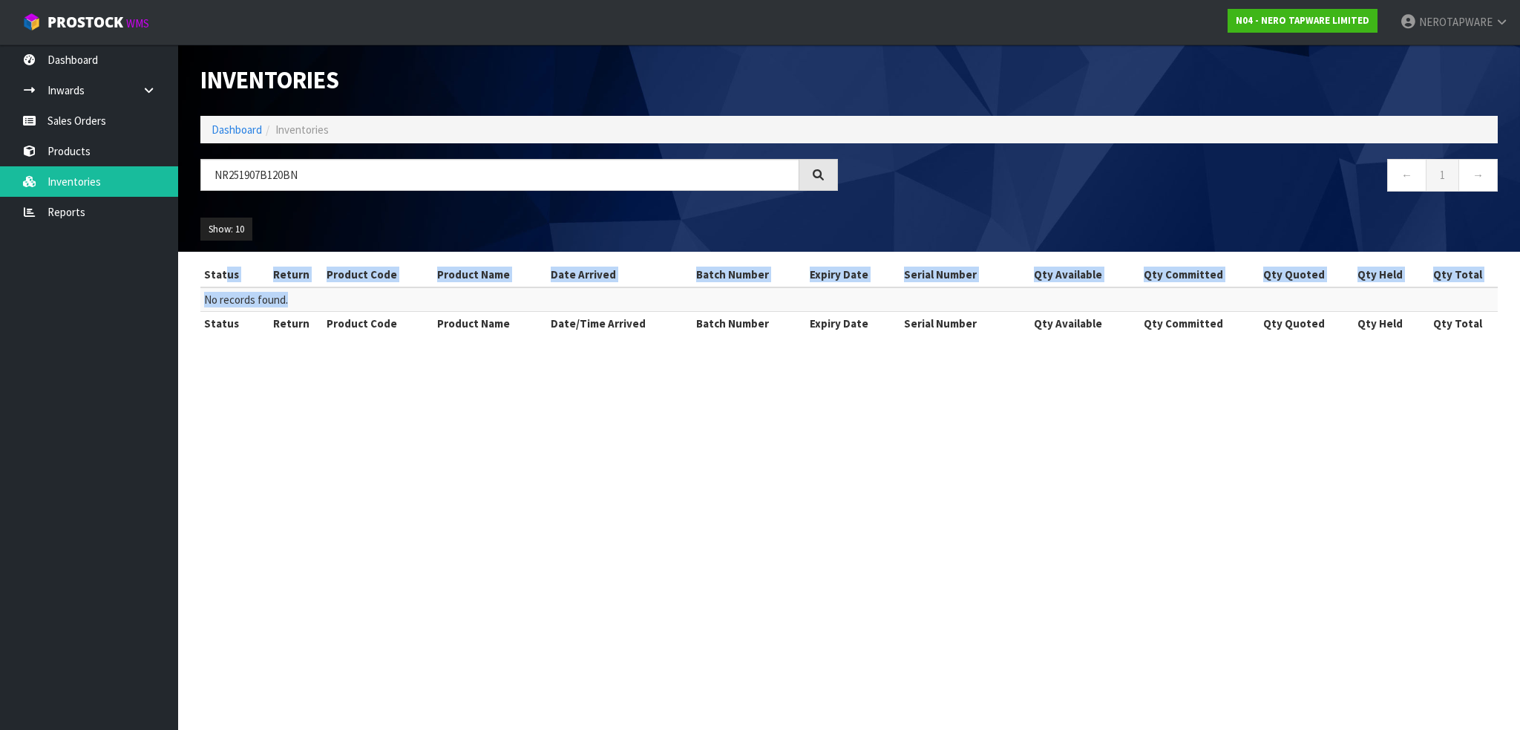
drag, startPoint x: 286, startPoint y: 289, endPoint x: 202, endPoint y: 284, distance: 84.0
click at [202, 284] on table "Status Return Product Code Product Name Date Arrived Batch Number Expiry Date S…" at bounding box center [848, 299] width 1297 height 72
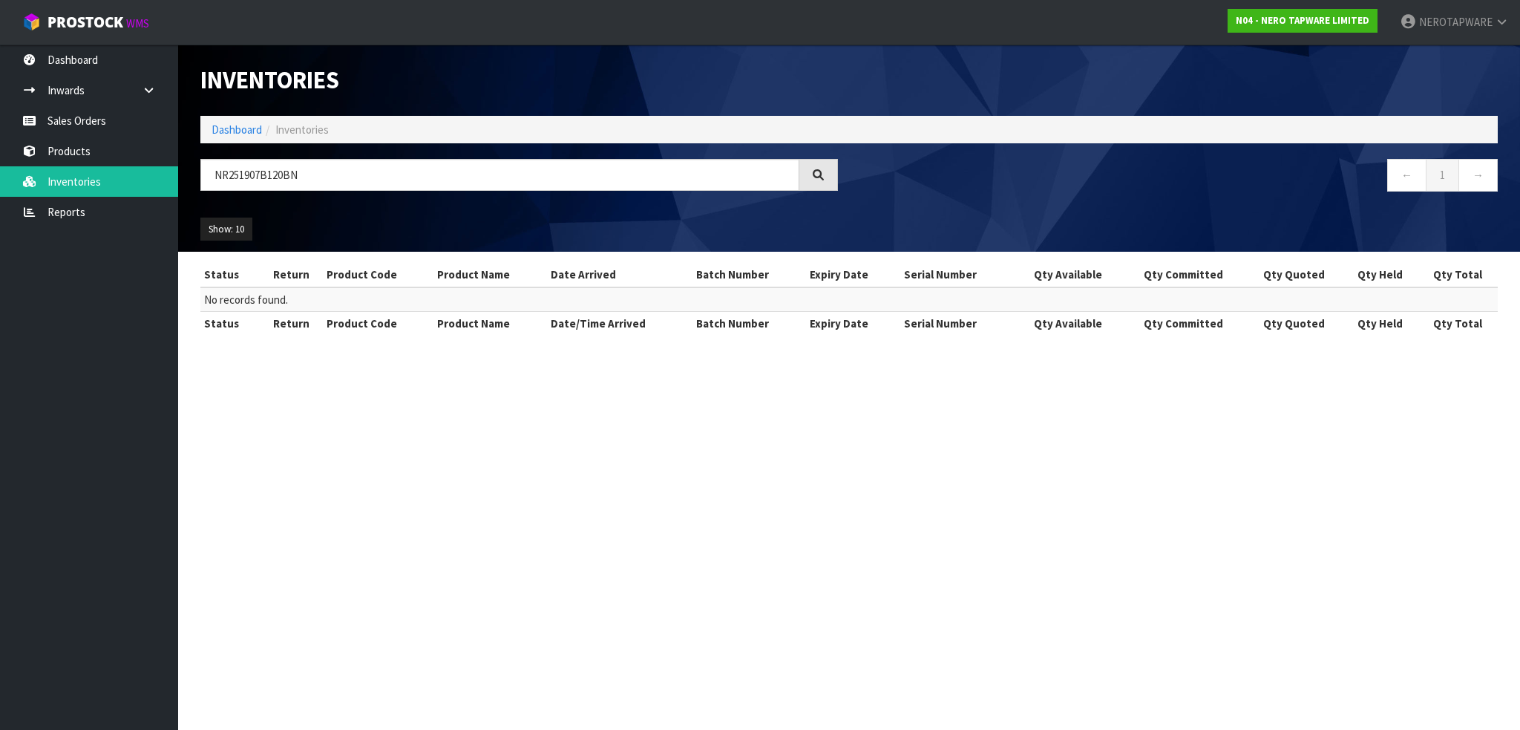
click at [386, 373] on section "Inventories Dashboard Inventories NR251907B120BN ← 1 → Show: 10 5 10 25 50 All …" at bounding box center [760, 365] width 1520 height 730
drag, startPoint x: 297, startPoint y: 292, endPoint x: 294, endPoint y: 304, distance: 12.2
click at [268, 290] on td "No records found." at bounding box center [848, 299] width 1297 height 24
click at [496, 381] on section "Inventories Dashboard Inventories NR251907B120BN ← 1 → Show: 10 5 10 25 50 All …" at bounding box center [760, 365] width 1520 height 730
